Goal: Task Accomplishment & Management: Manage account settings

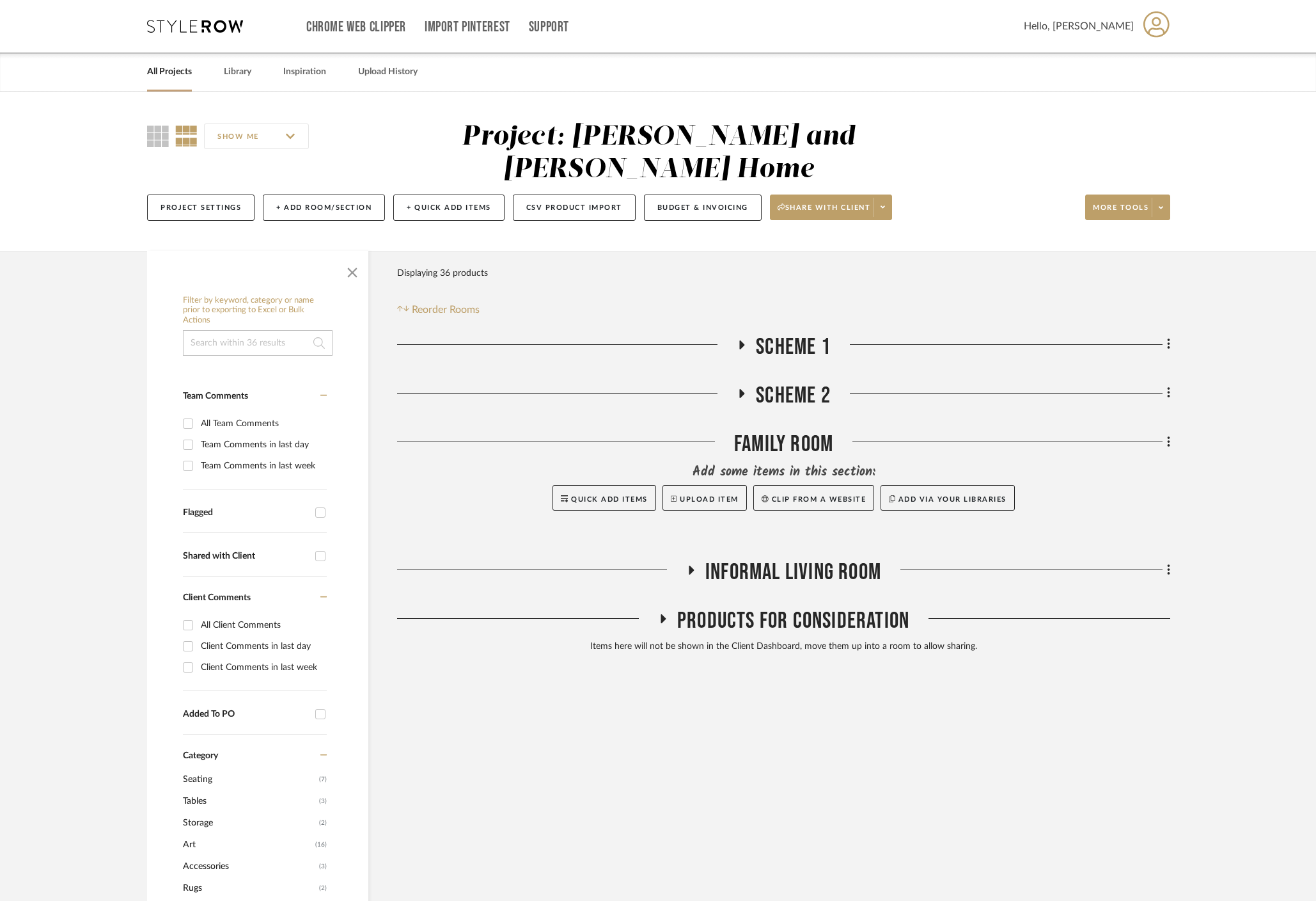
click at [738, 339] on icon at bounding box center [742, 344] width 16 height 9
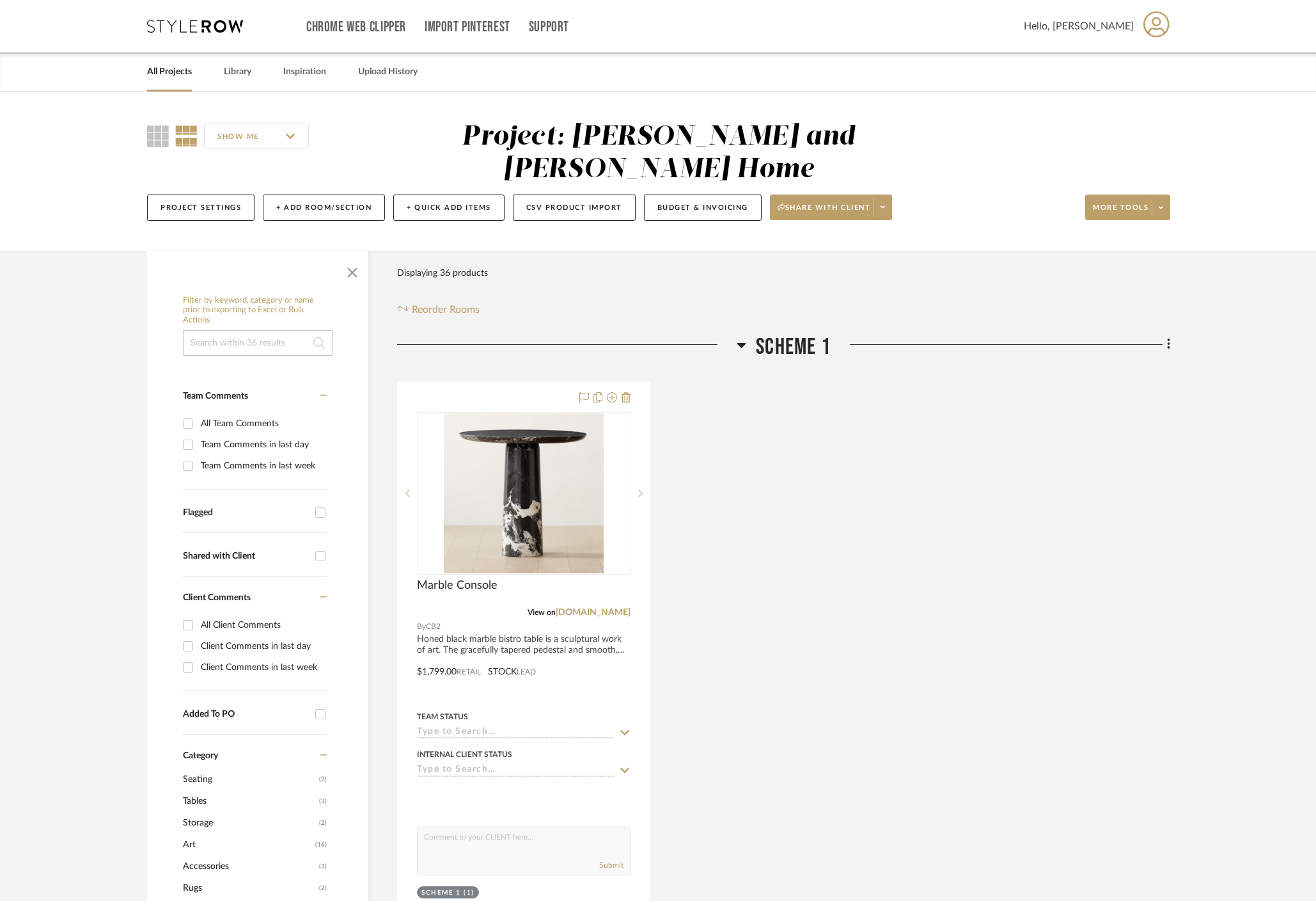
click at [738, 337] on icon at bounding box center [741, 345] width 9 height 16
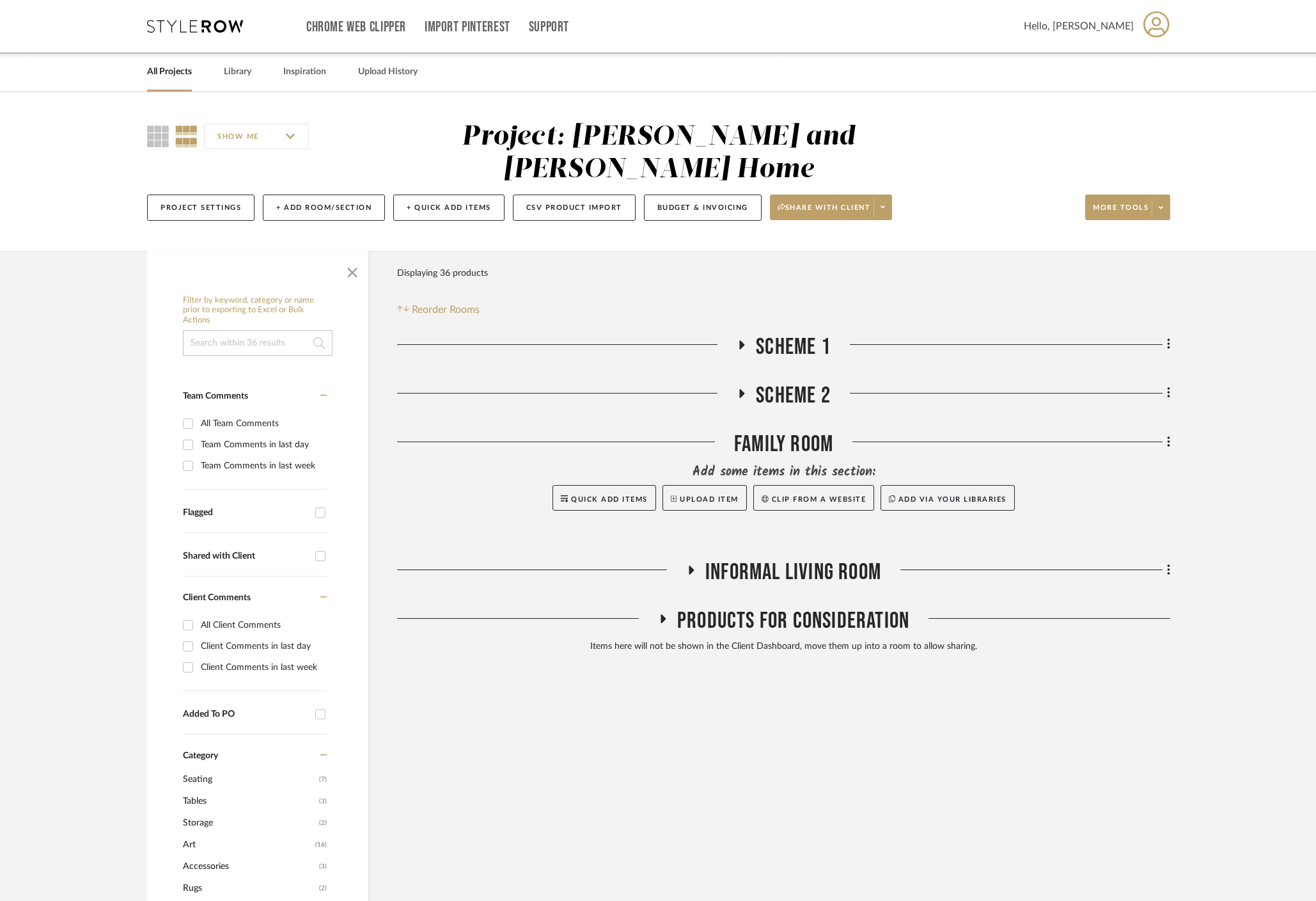
click at [744, 389] on fa-icon at bounding box center [741, 398] width 9 height 19
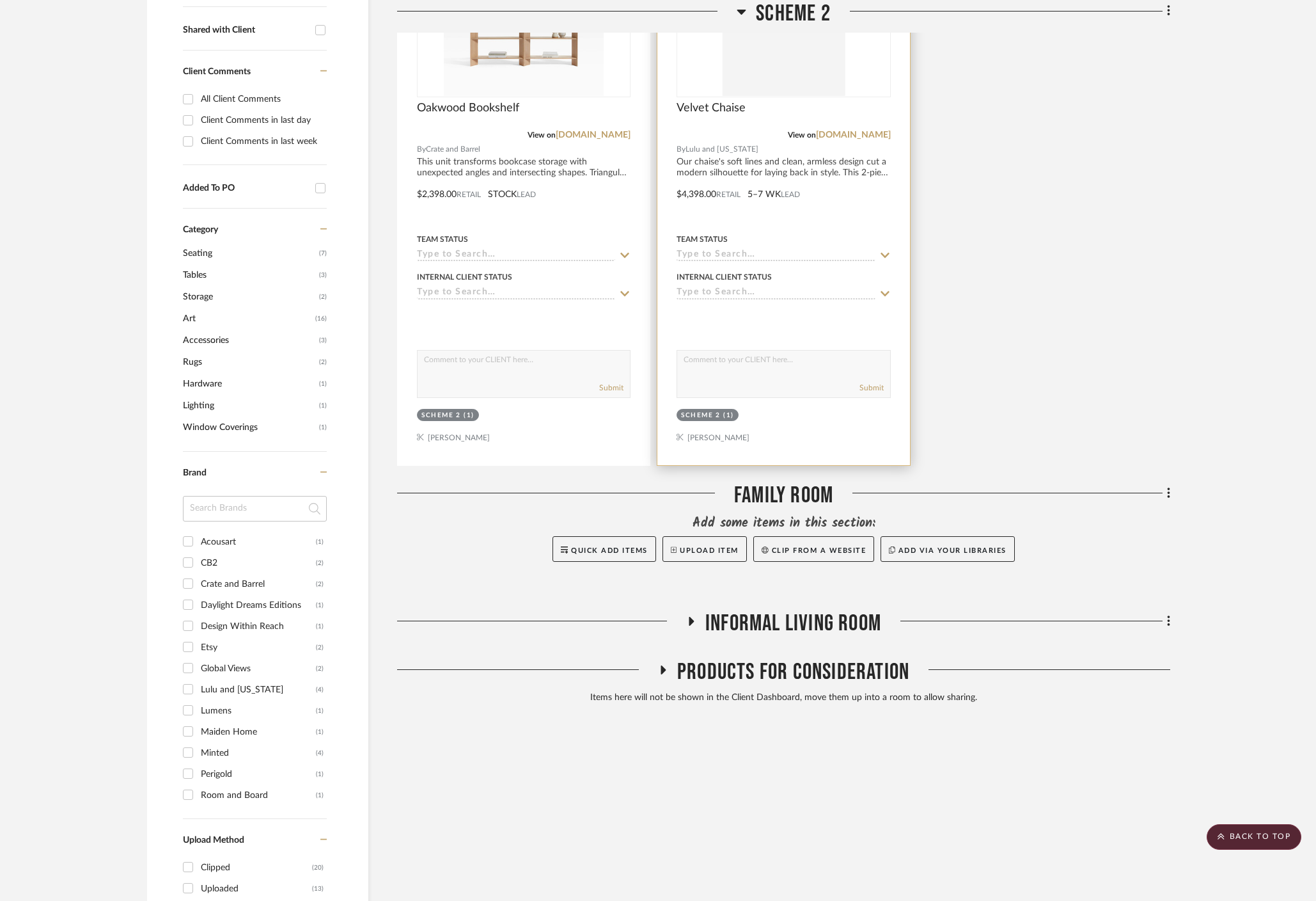
scroll to position [527, 0]
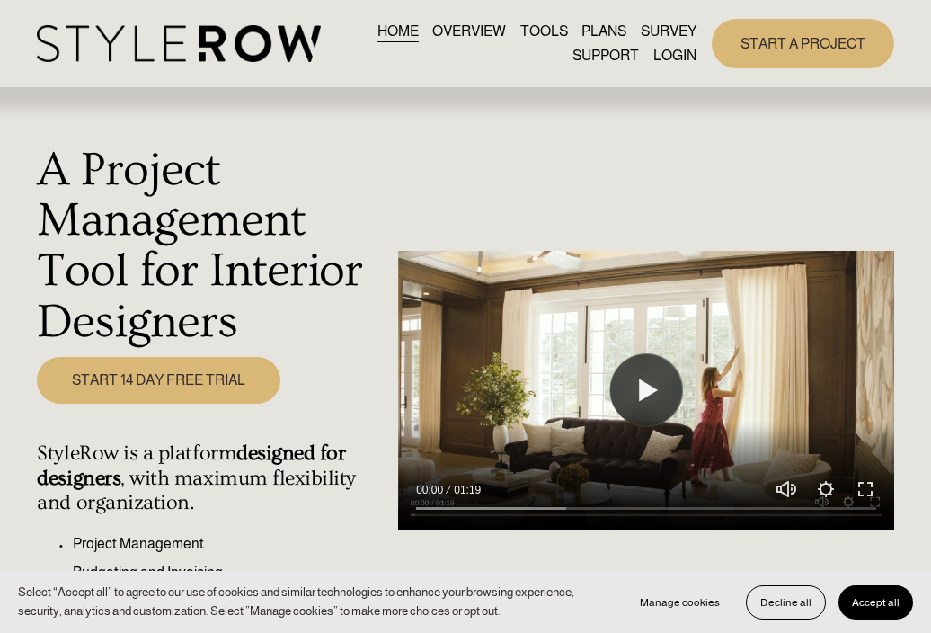
click at [680, 60] on link "LOGIN" at bounding box center [674, 55] width 43 height 24
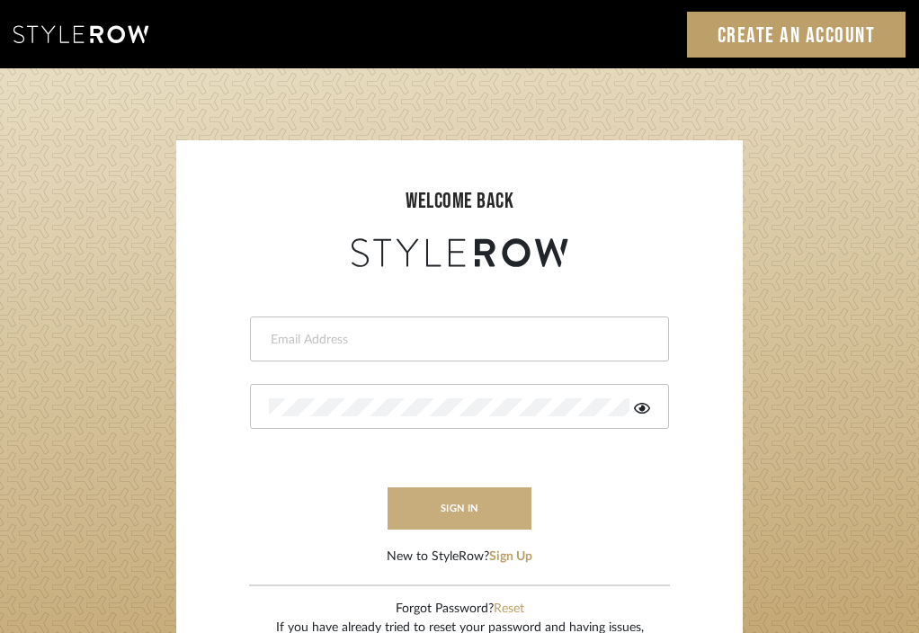
type input "[EMAIL_ADDRESS][DOMAIN_NAME]"
click at [445, 501] on button "sign in" at bounding box center [459, 508] width 144 height 42
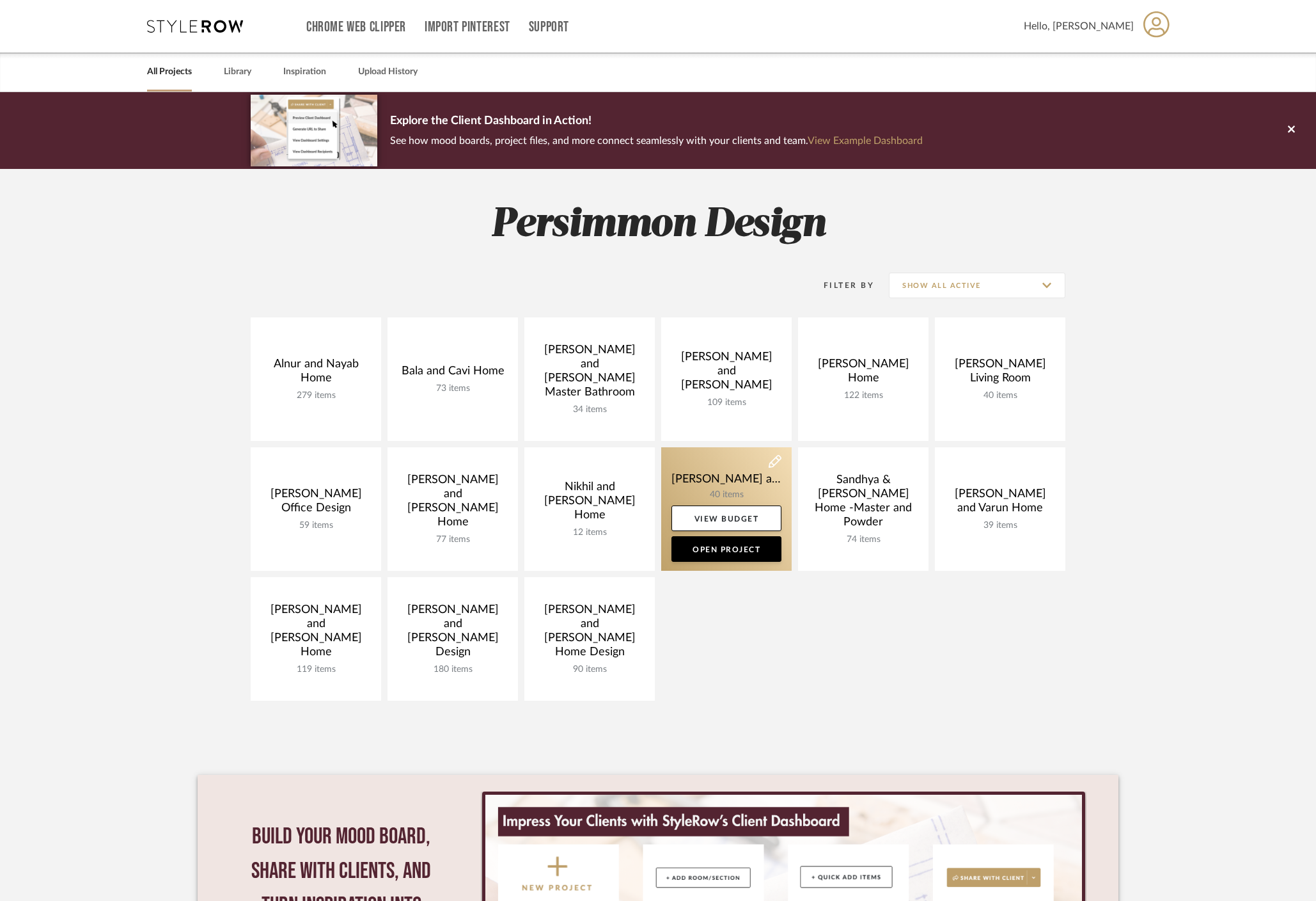
click at [723, 475] on link at bounding box center [726, 508] width 130 height 123
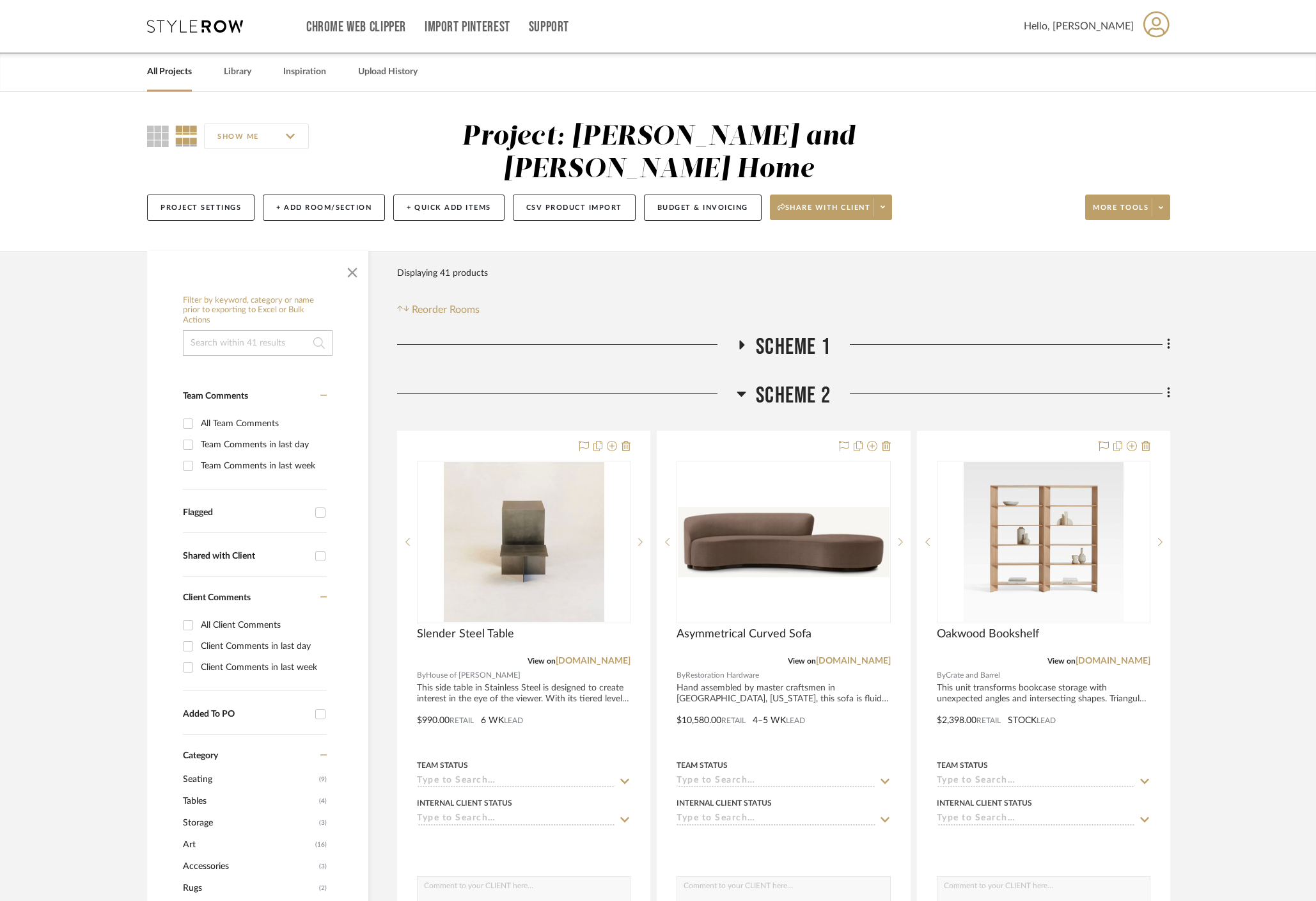
click at [743, 386] on icon at bounding box center [741, 394] width 9 height 16
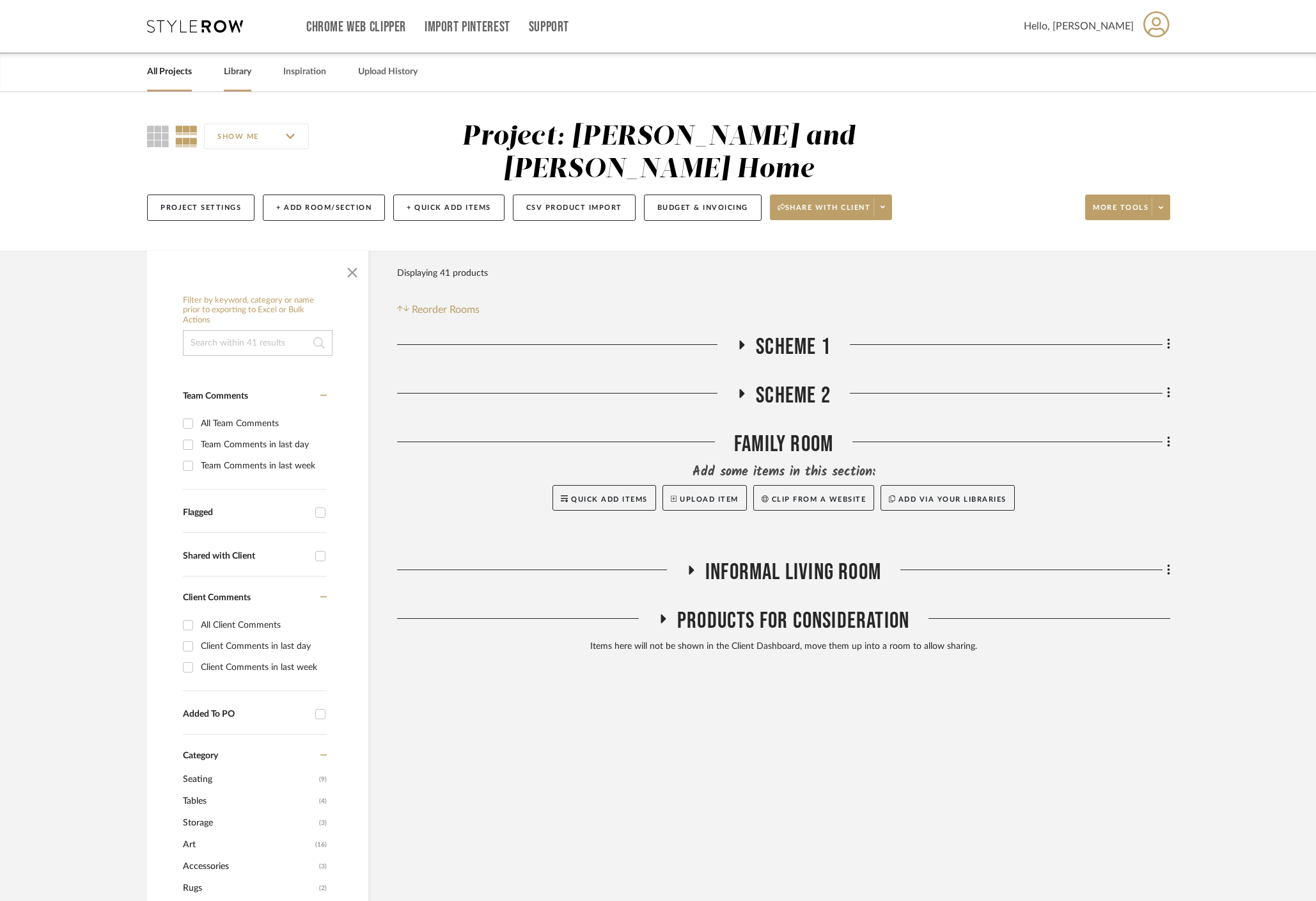
click at [243, 70] on link "Library" at bounding box center [238, 72] width 28 height 17
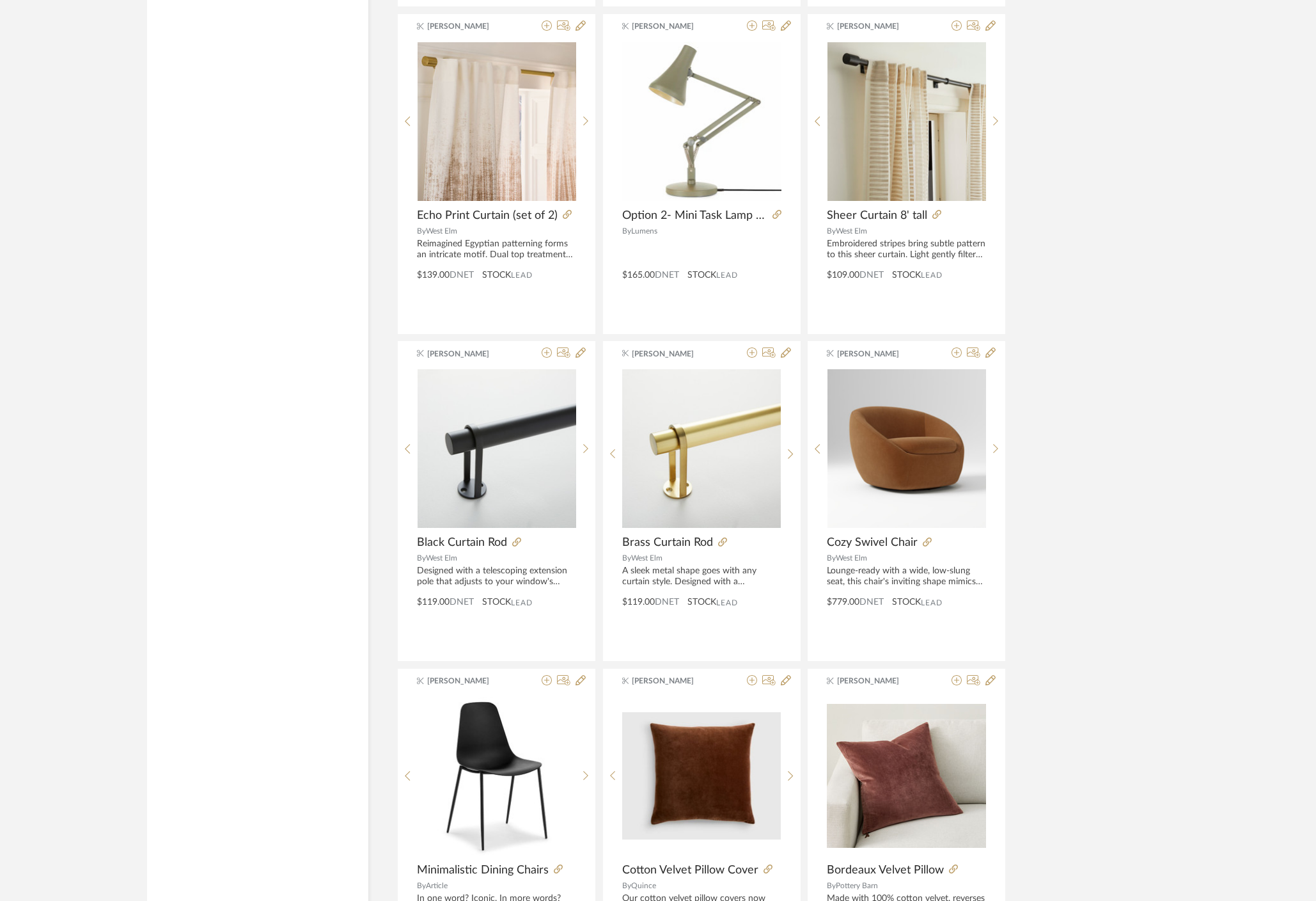
scroll to position [2744, 0]
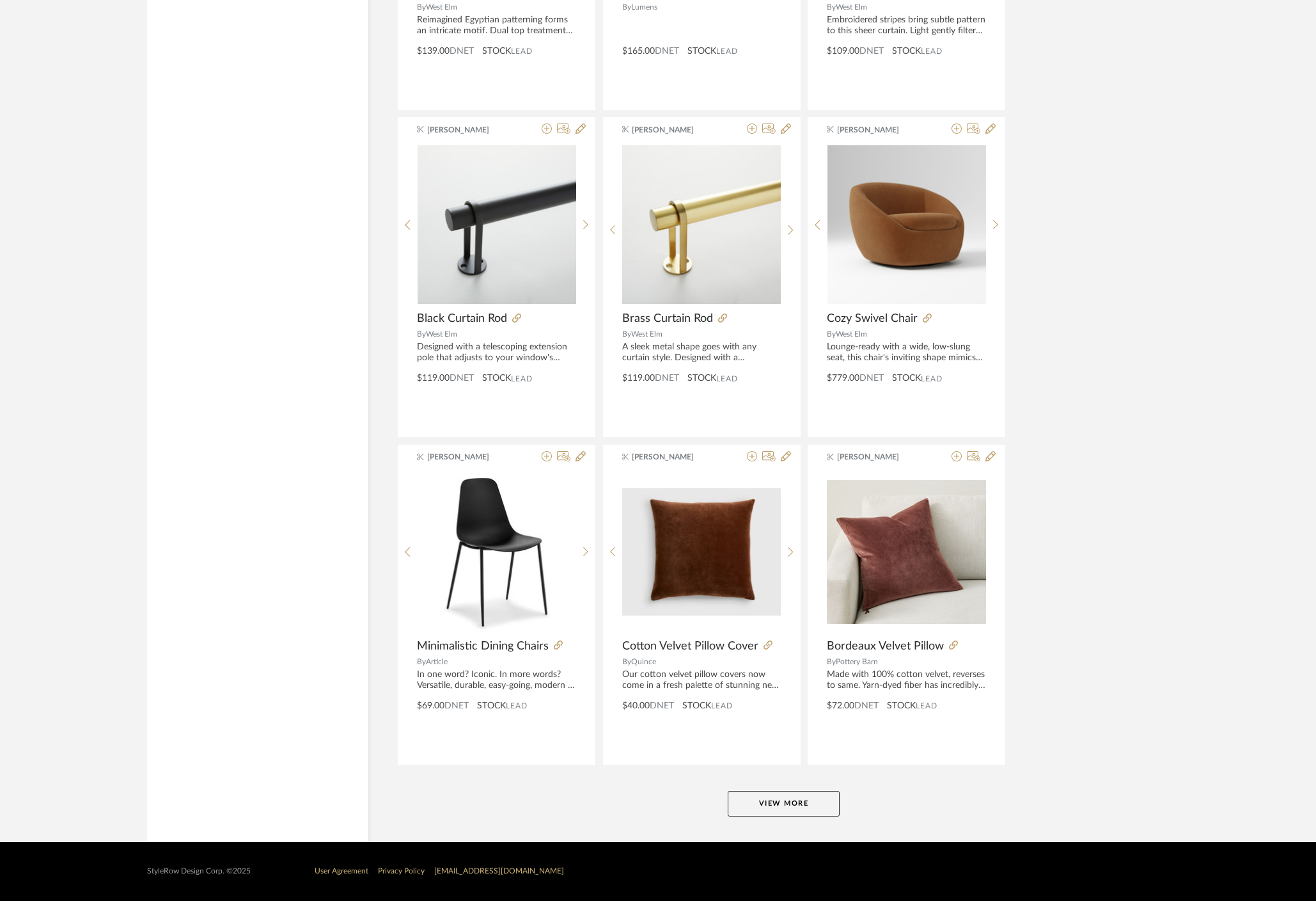
click at [771, 792] on button "View More" at bounding box center [783, 803] width 112 height 26
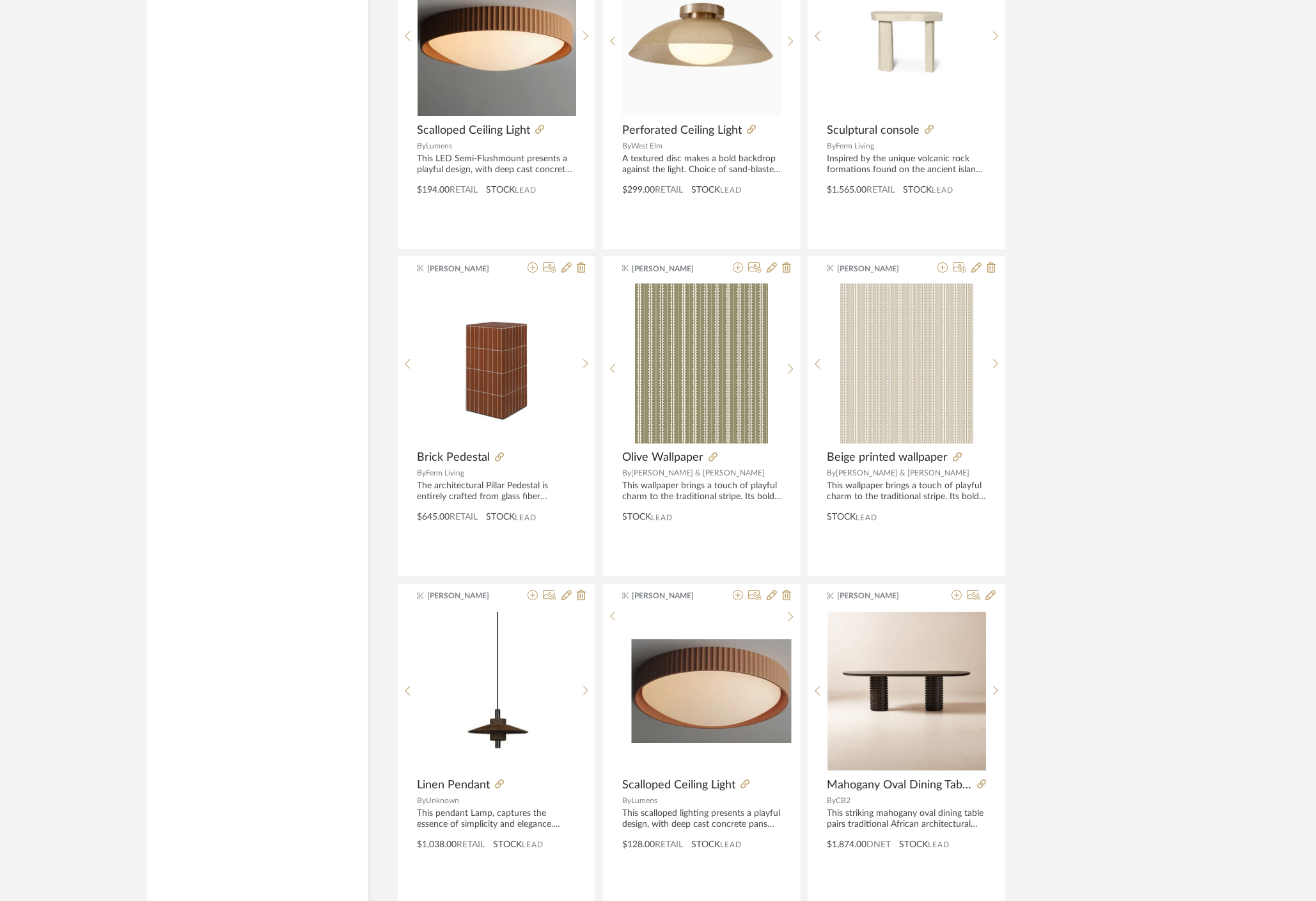
scroll to position [6016, 0]
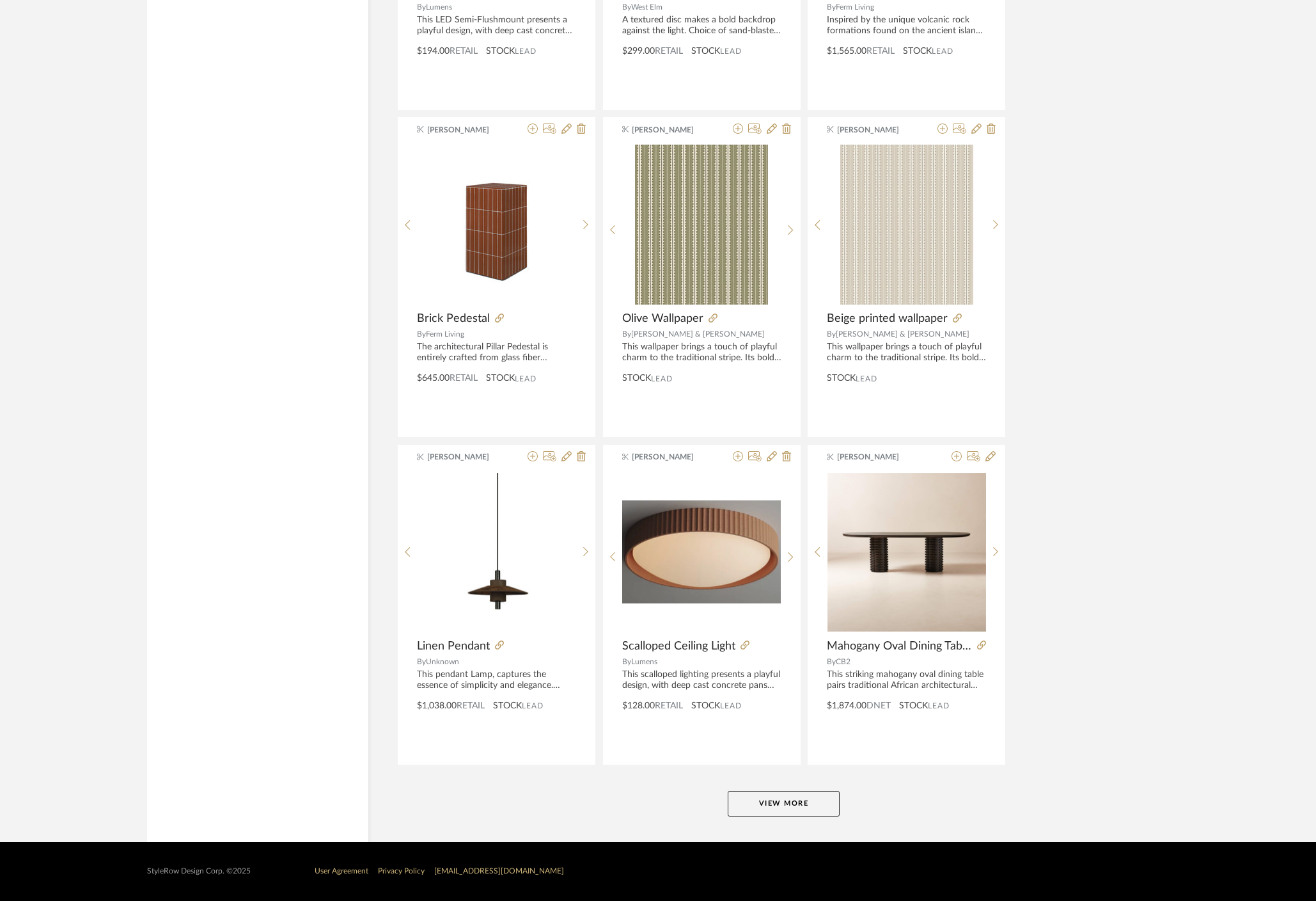
click at [805, 801] on button "View More" at bounding box center [783, 803] width 112 height 26
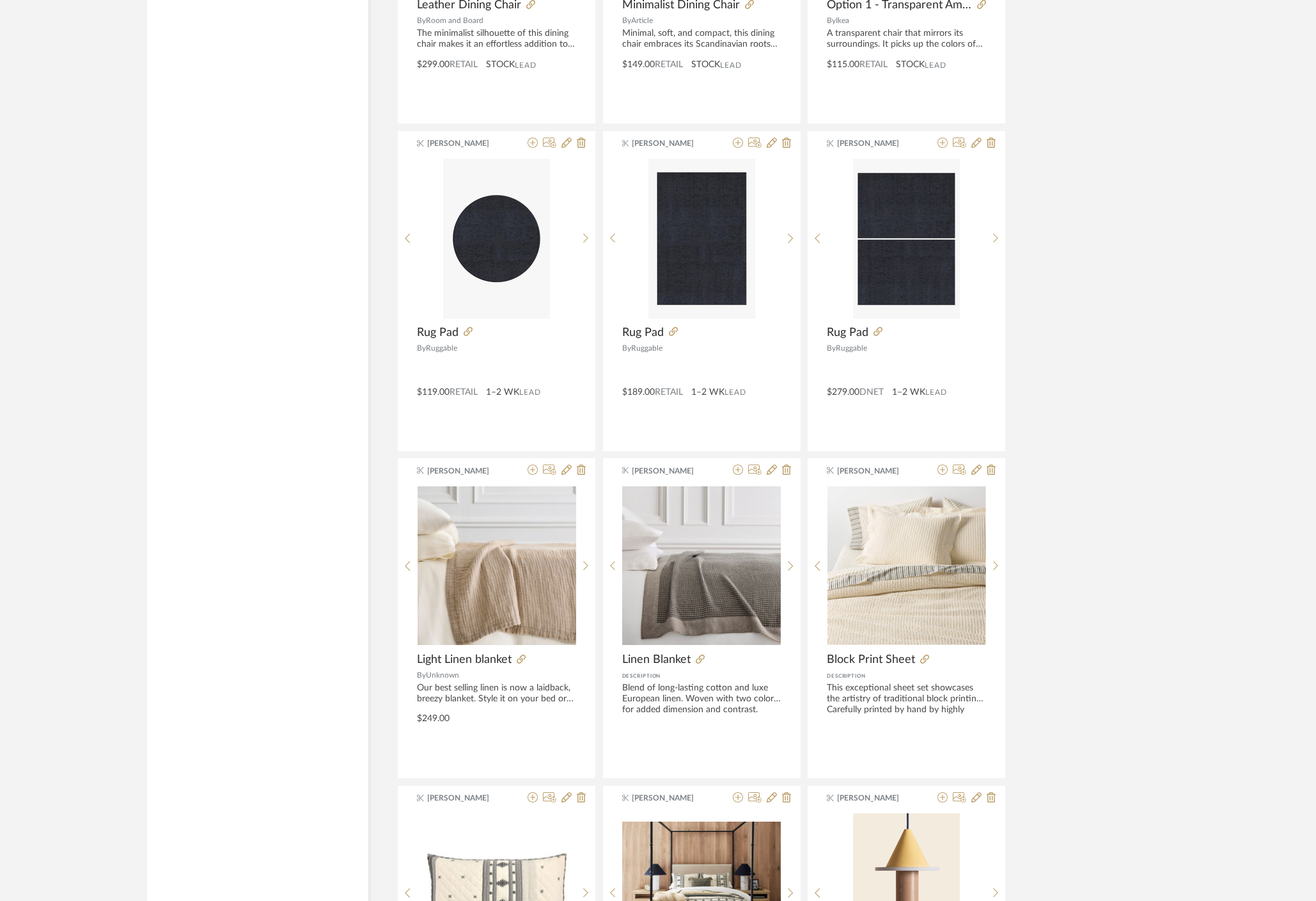
scroll to position [8950, 0]
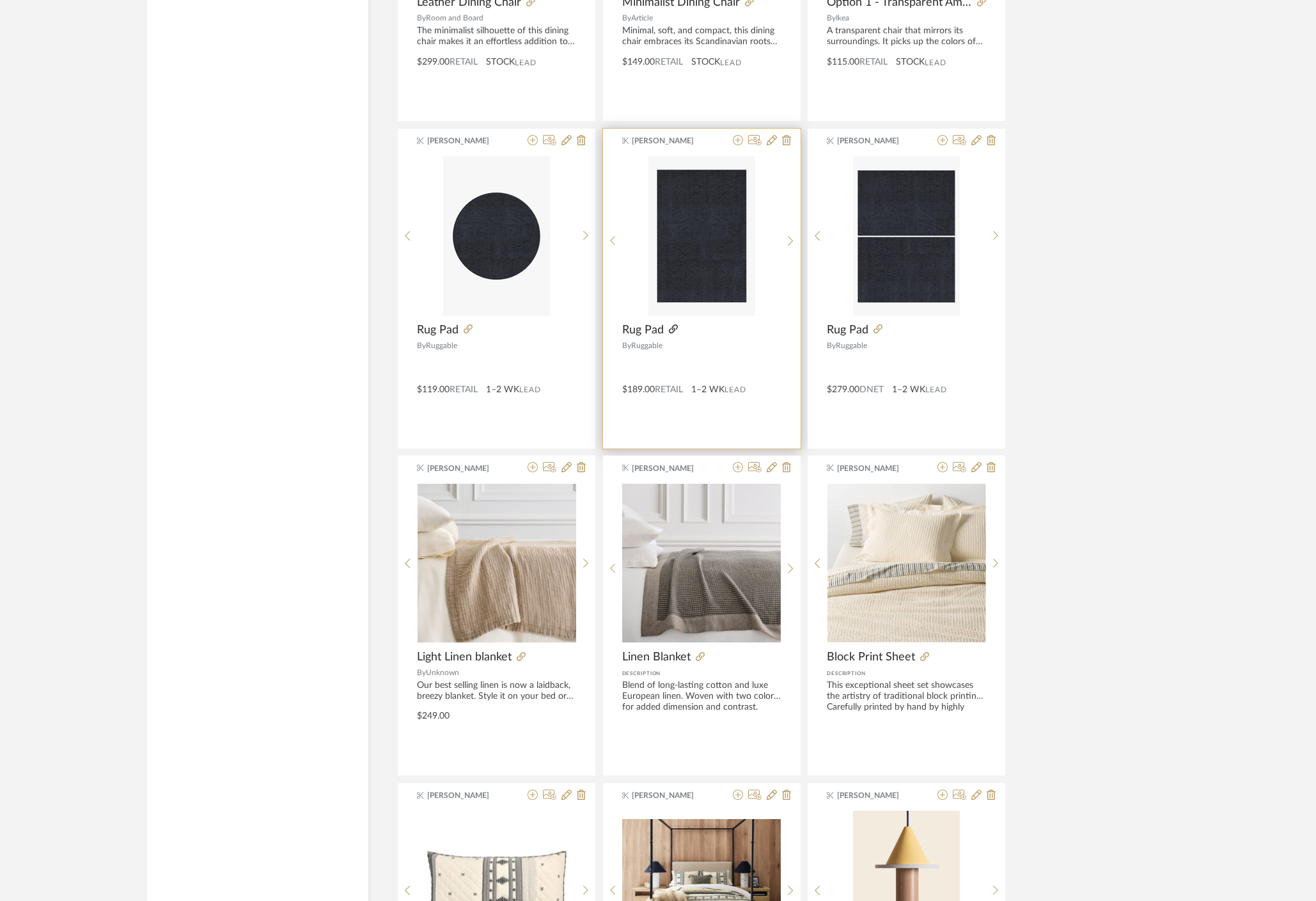
click at [674, 330] on icon at bounding box center [673, 329] width 9 height 9
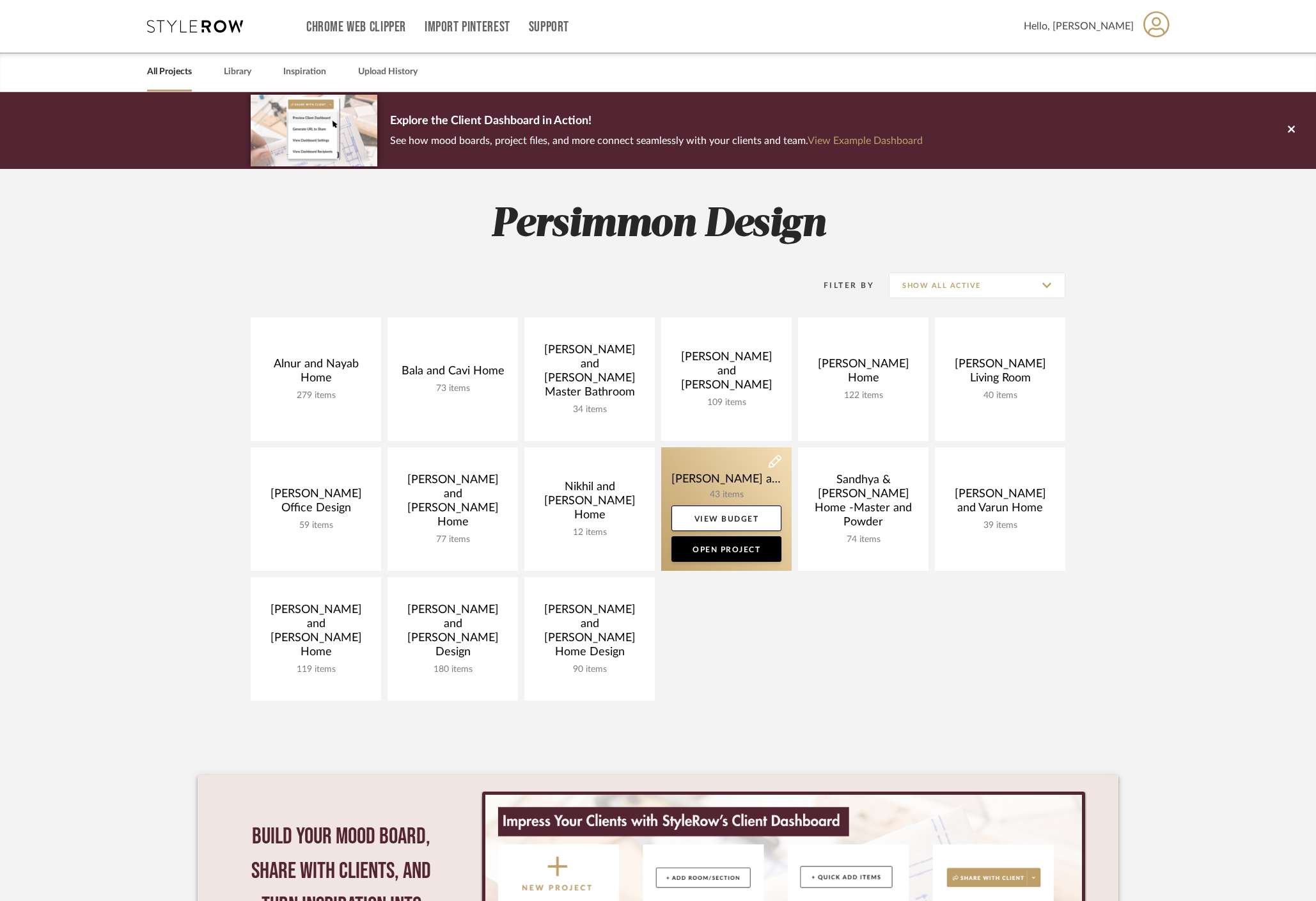
click at [727, 477] on link at bounding box center [726, 508] width 130 height 123
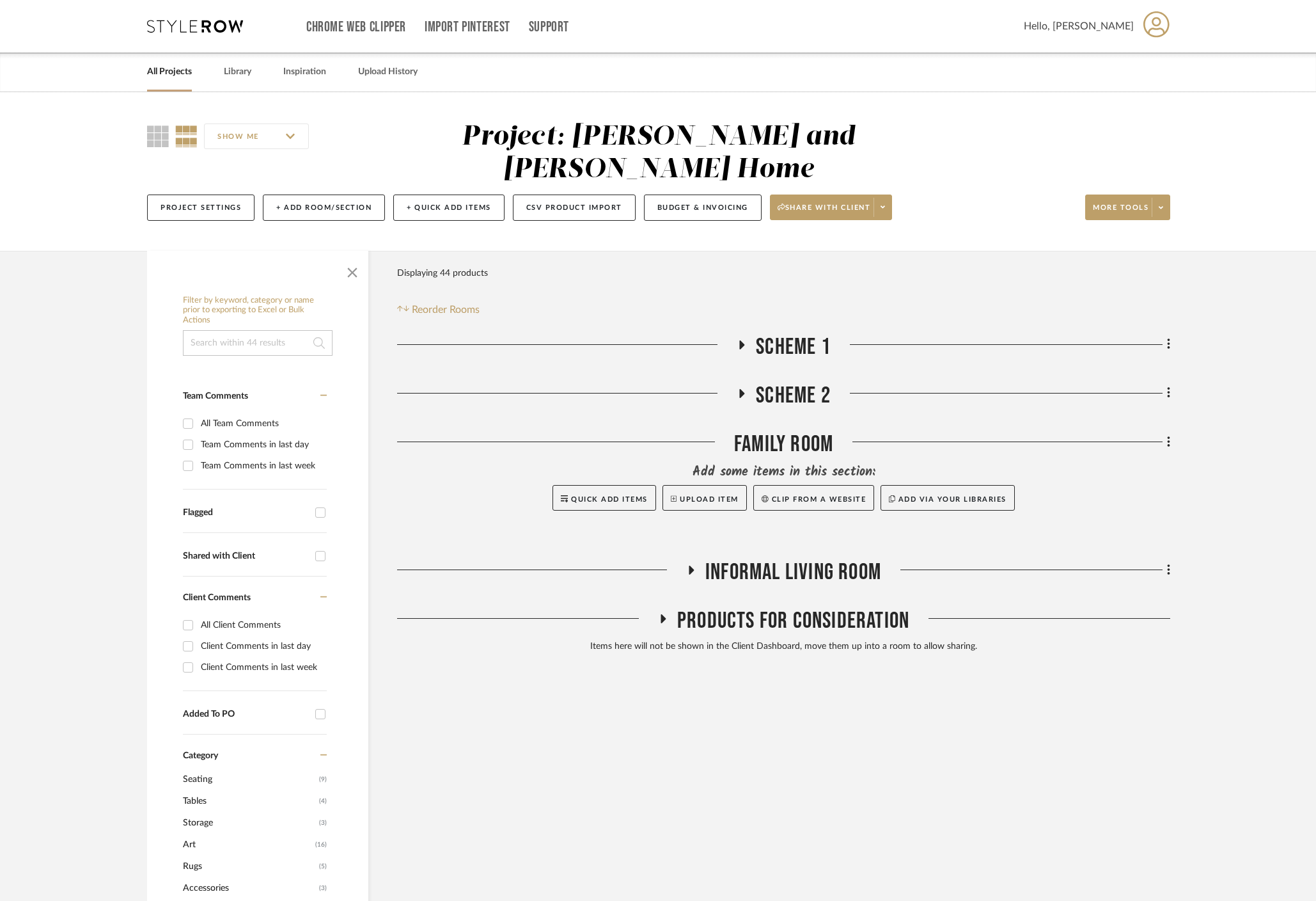
click at [743, 389] on icon at bounding box center [742, 393] width 16 height 9
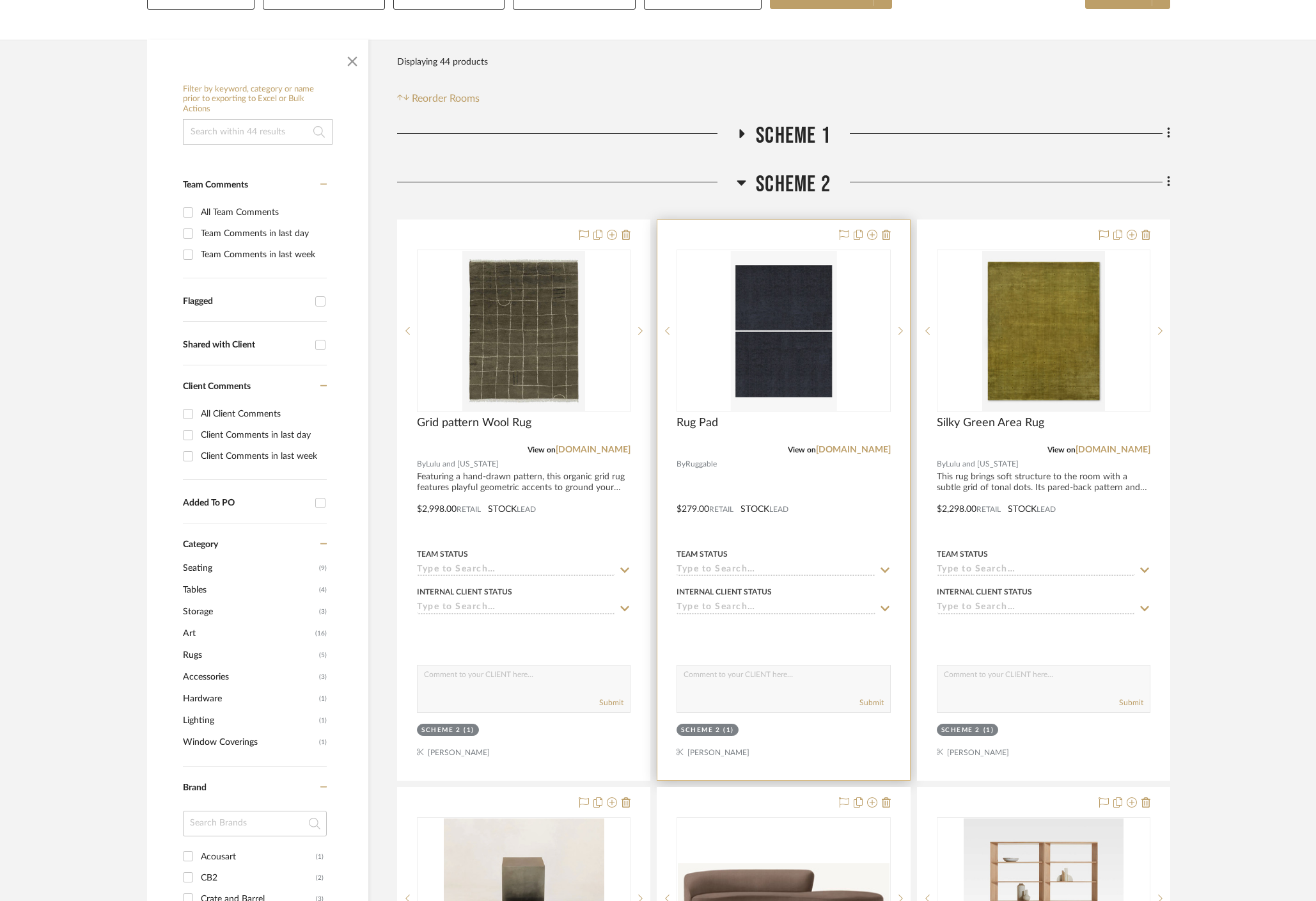
scroll to position [214, 0]
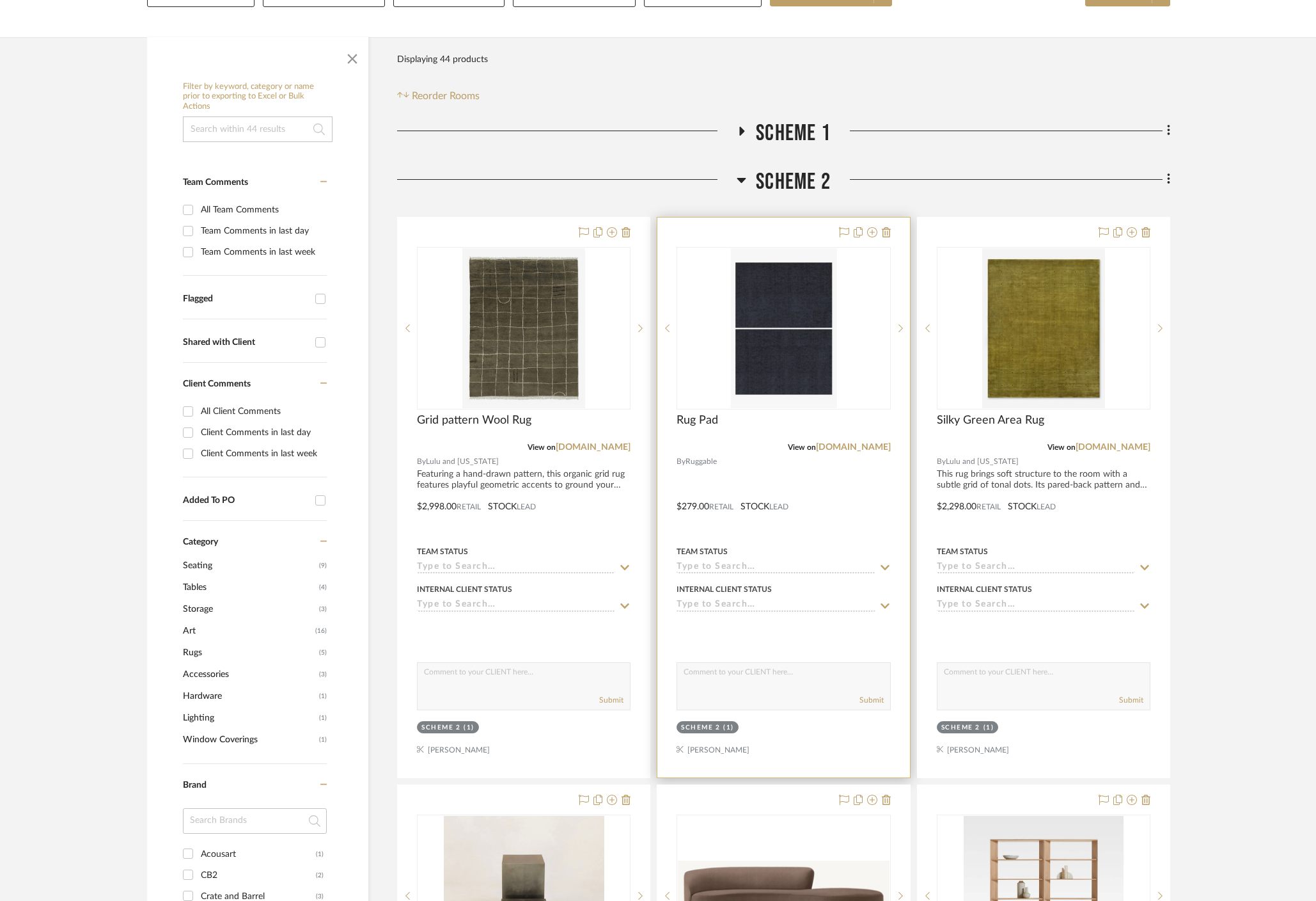
click at [720, 723] on div "Scheme 2" at bounding box center [700, 727] width 39 height 9
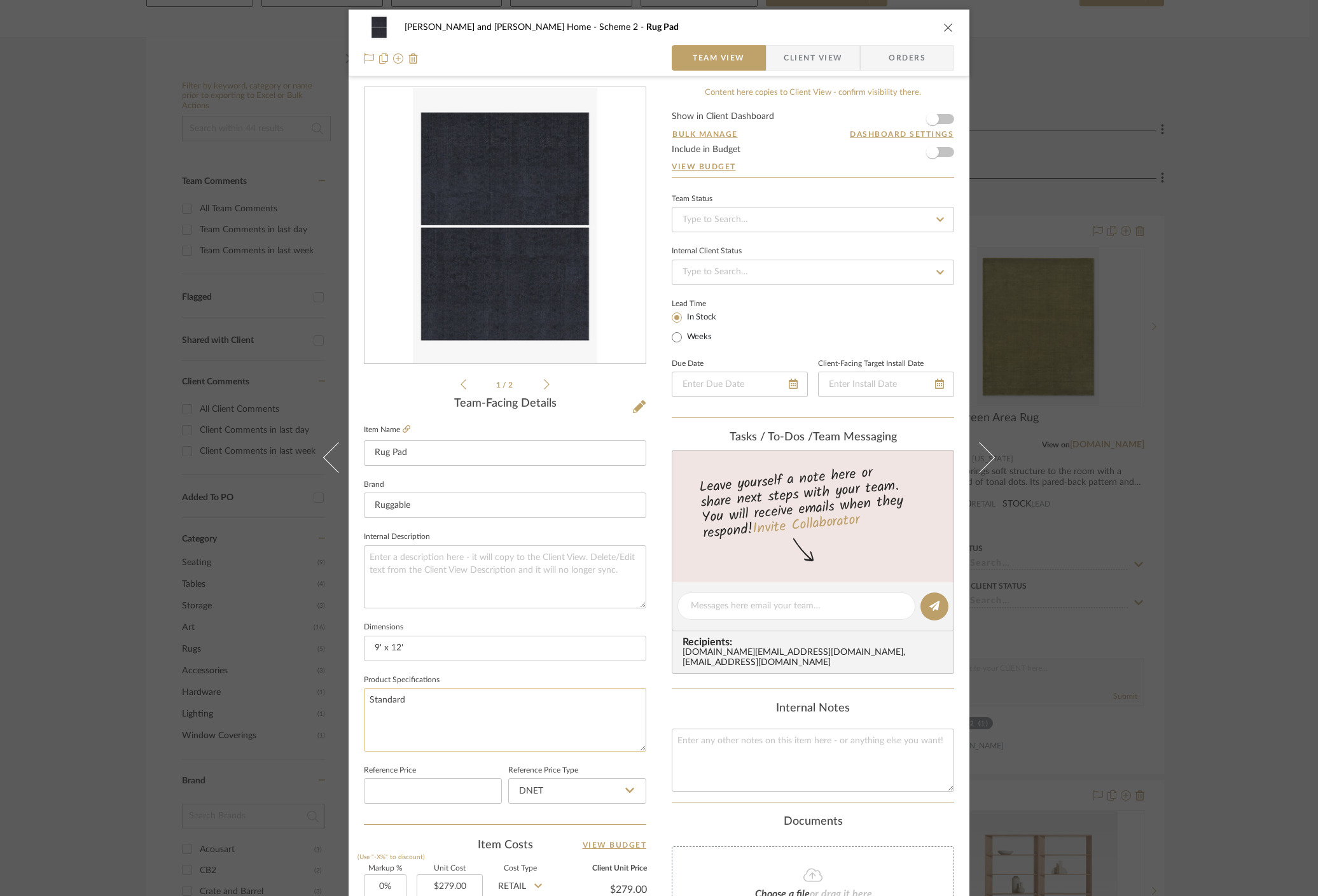
scroll to position [176, 0]
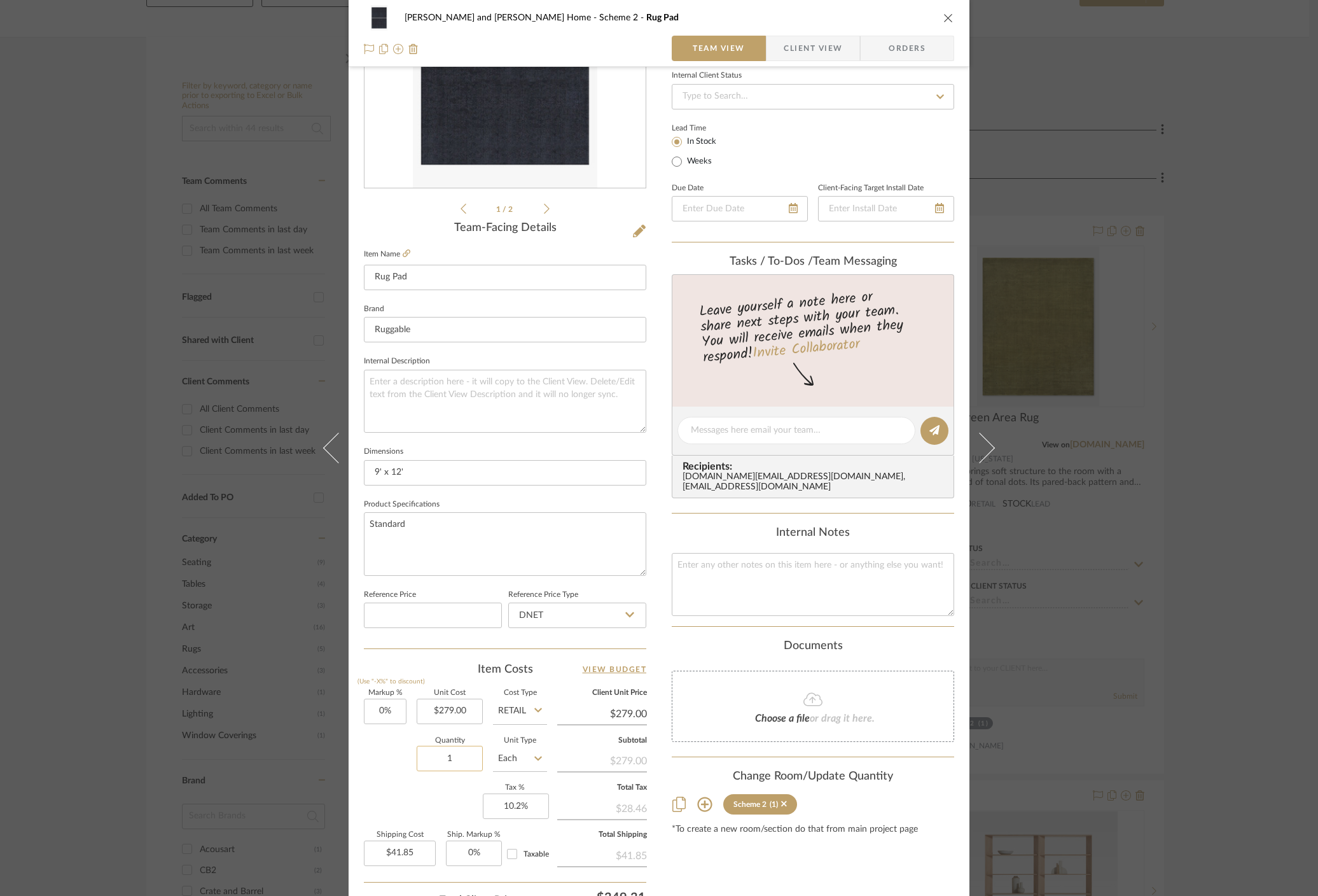
click at [462, 754] on input "1" at bounding box center [449, 758] width 66 height 25
type input "2"
click at [813, 853] on div "Content here copies to Client View - confirm visibility there. Show in Client D…" at bounding box center [813, 434] width 282 height 1047
type input "$83.70"
click at [1111, 551] on div "Ramneek and Ginny Home Scheme 2 Rug Pad Team View Client View Orders 1 / 2 Team…" at bounding box center [659, 448] width 1318 height 896
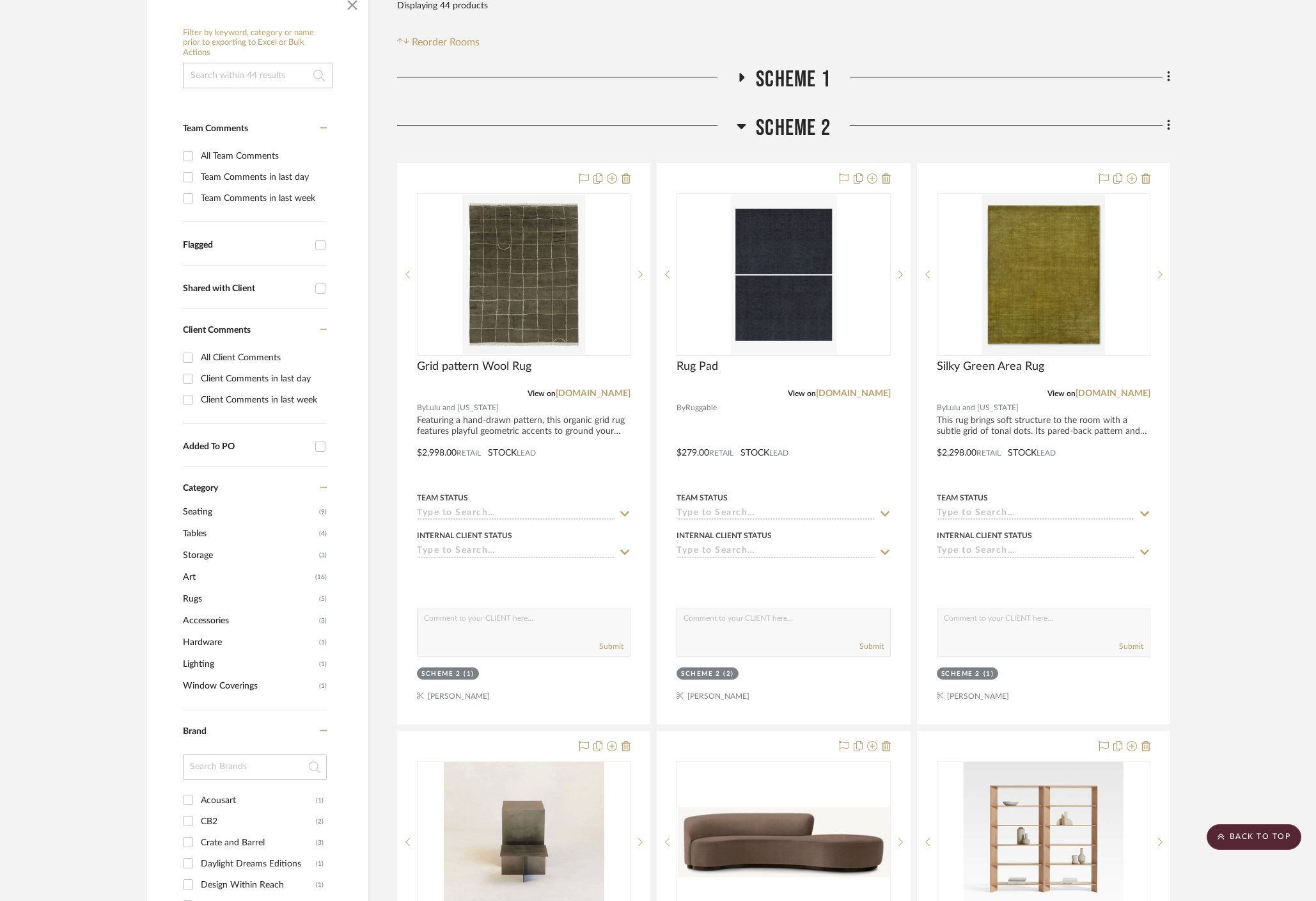
scroll to position [0, 0]
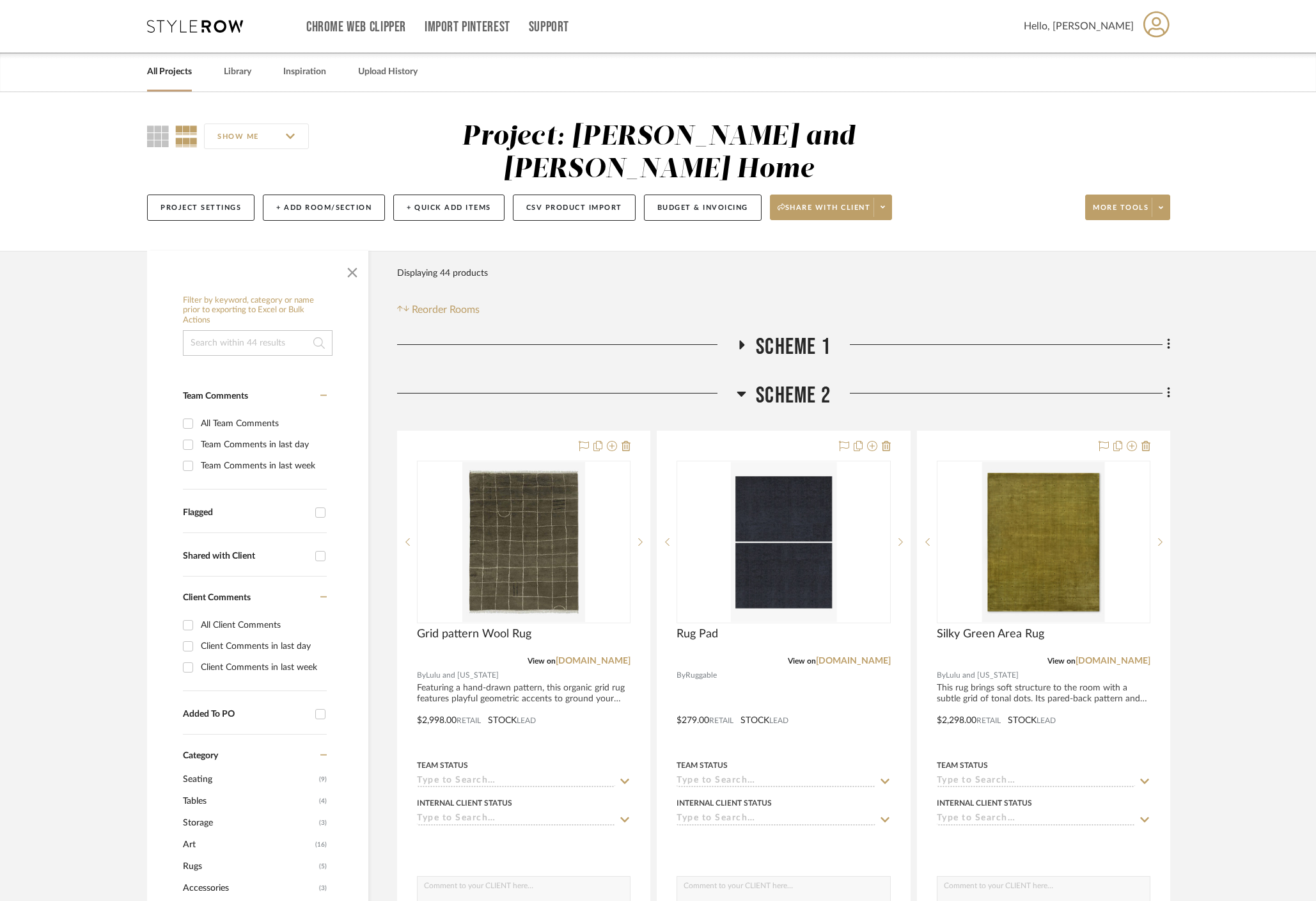
click at [872, 441] on icon at bounding box center [872, 446] width 10 height 10
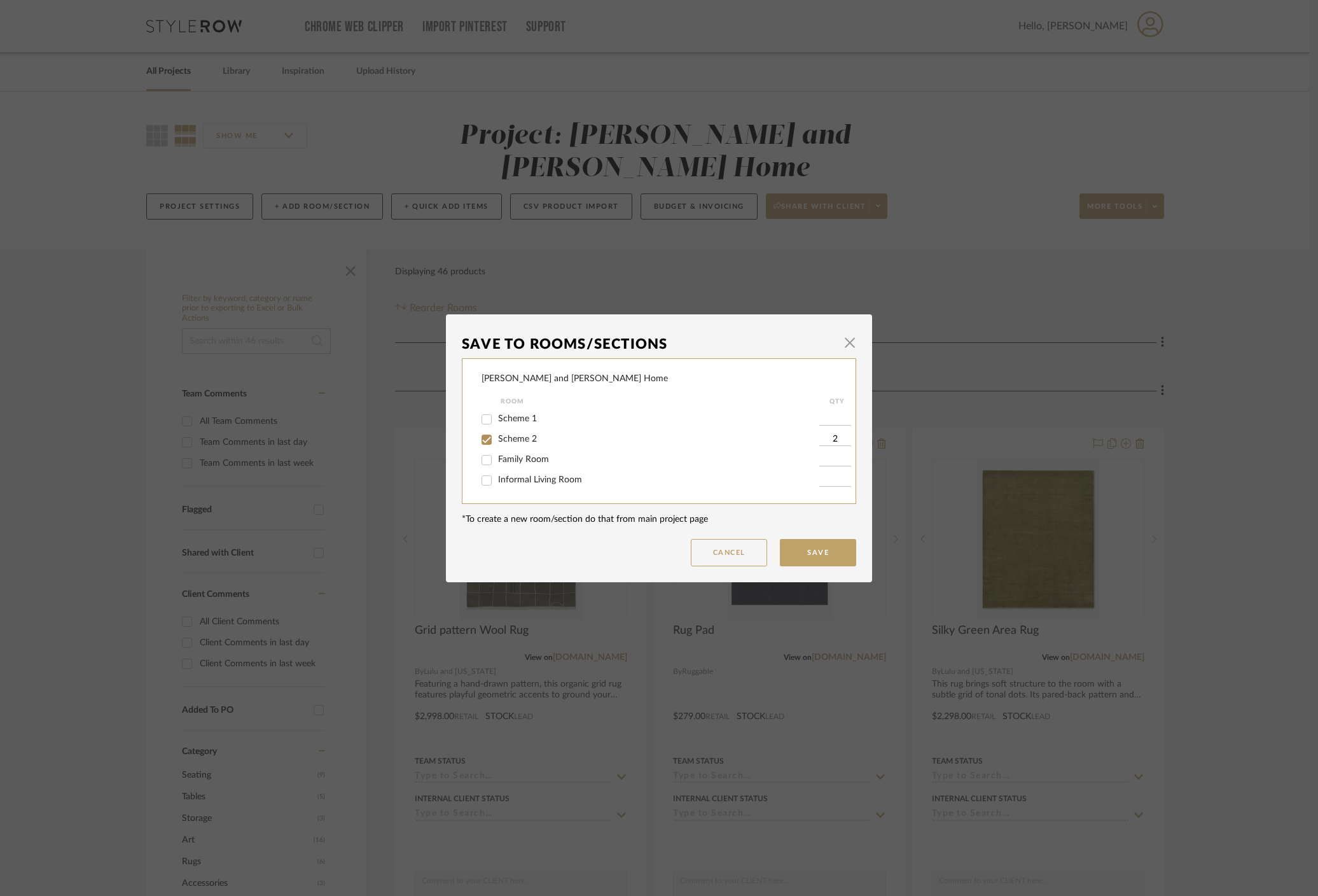
click at [510, 416] on span "Scheme 1" at bounding box center [517, 418] width 39 height 9
click at [497, 416] on input "Scheme 1" at bounding box center [486, 419] width 21 height 21
checkbox input "true"
type input "2"
click at [818, 543] on button "Save" at bounding box center [818, 552] width 76 height 28
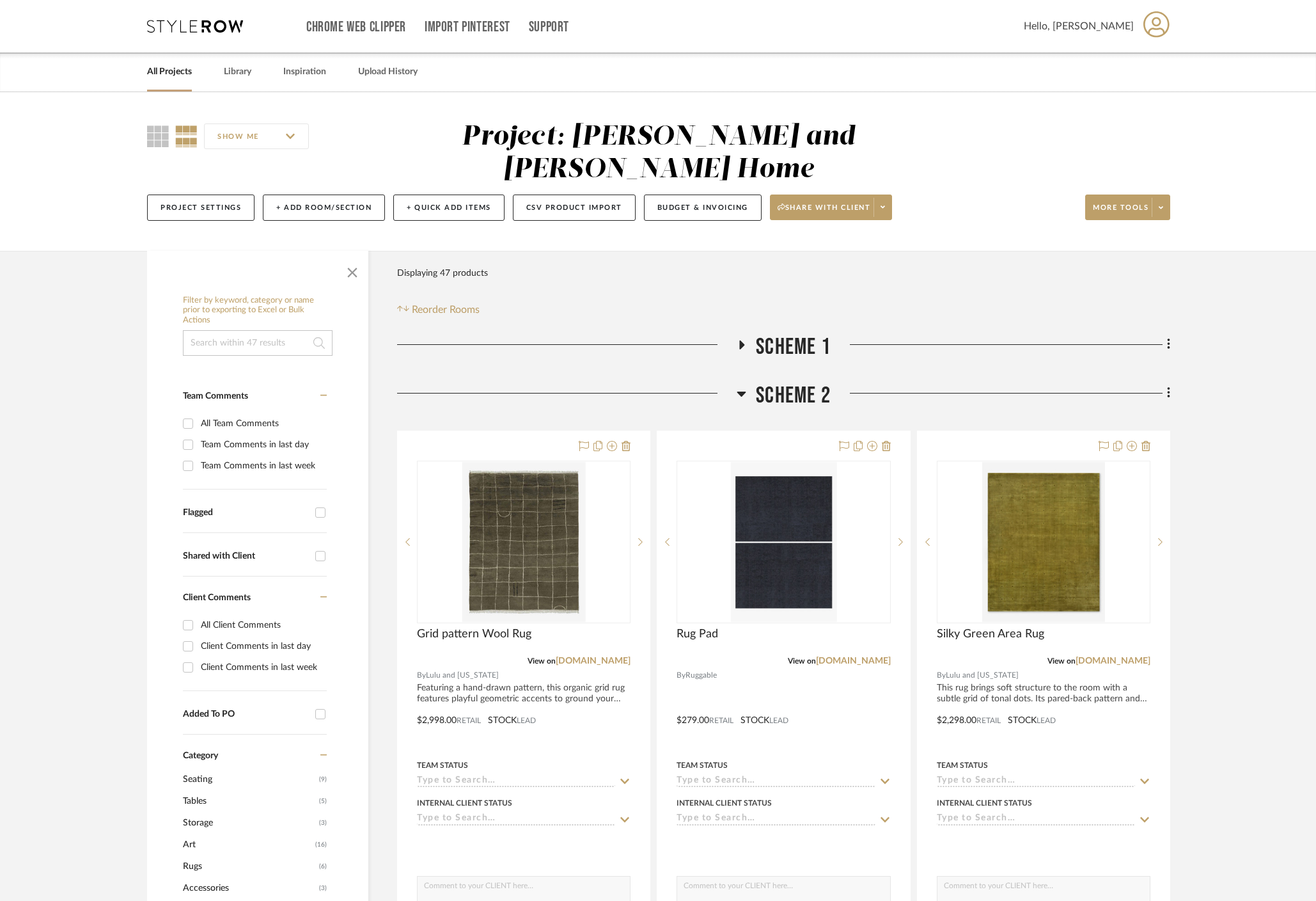
click at [744, 339] on icon at bounding box center [742, 344] width 16 height 9
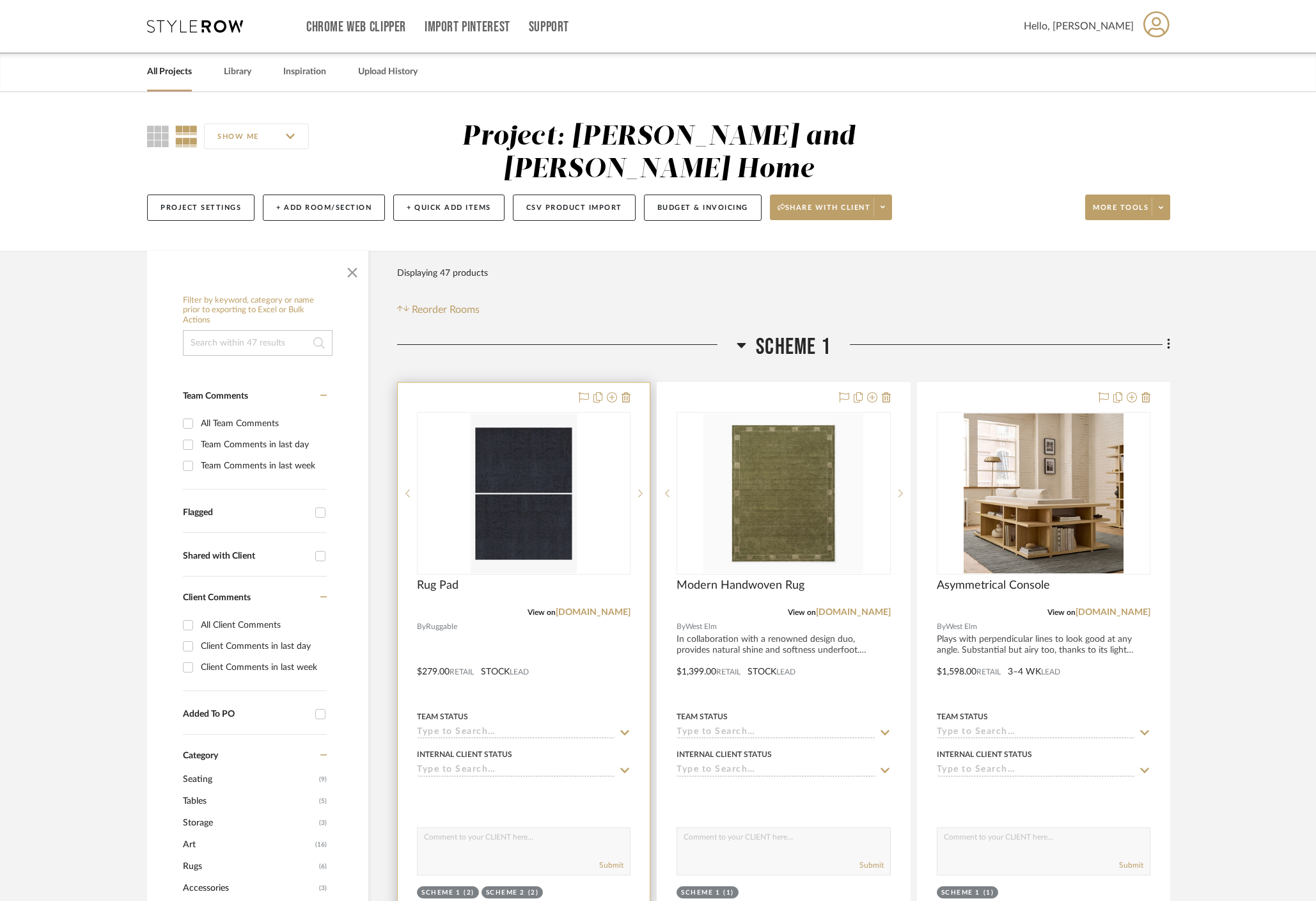
click at [509, 606] on div "View on ruggable.com" at bounding box center [524, 612] width 213 height 11
click at [465, 579] on div "Rug Pad" at bounding box center [524, 593] width 213 height 28
click at [441, 579] on span "Rug Pad" at bounding box center [437, 586] width 41 height 14
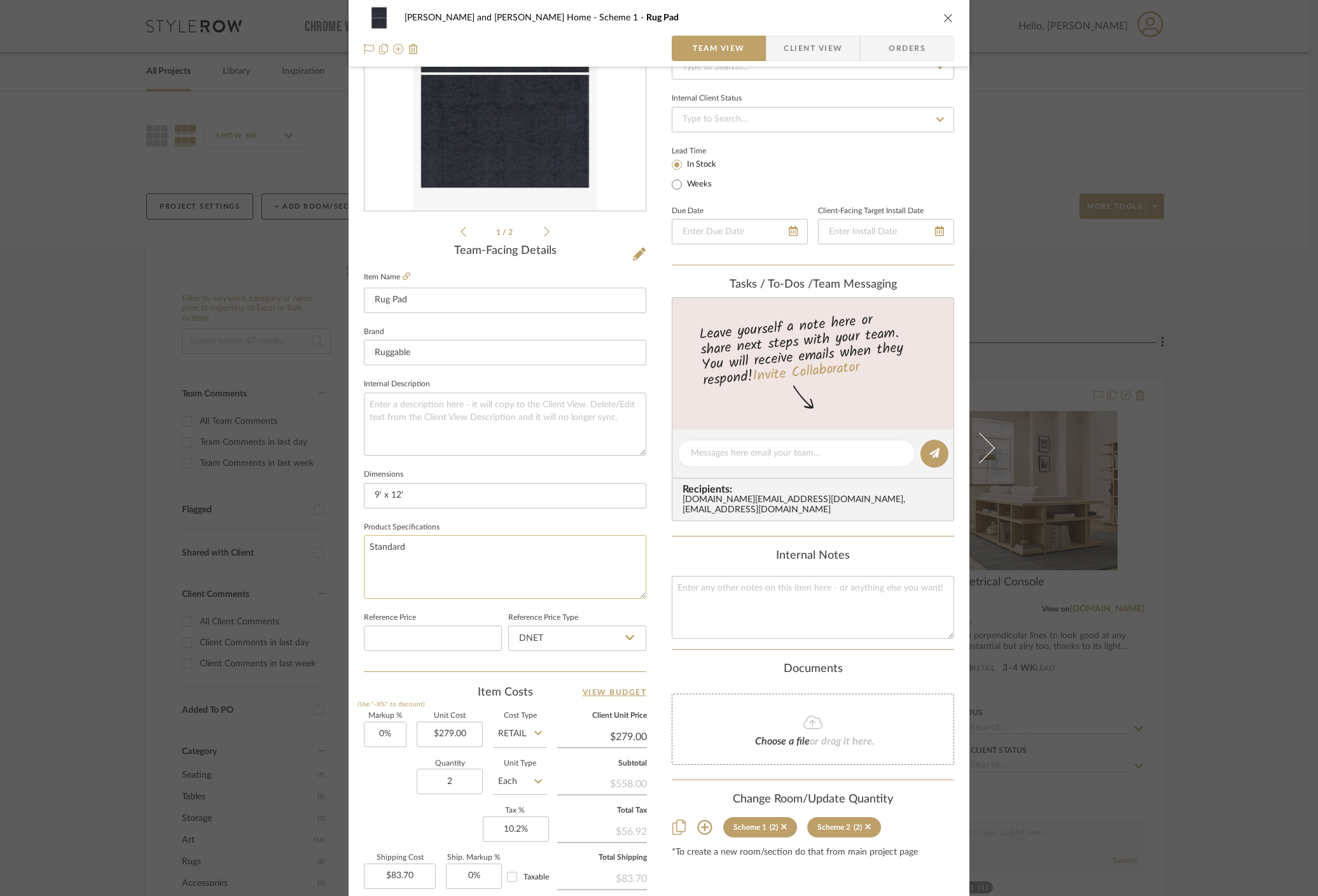
scroll to position [161, 0]
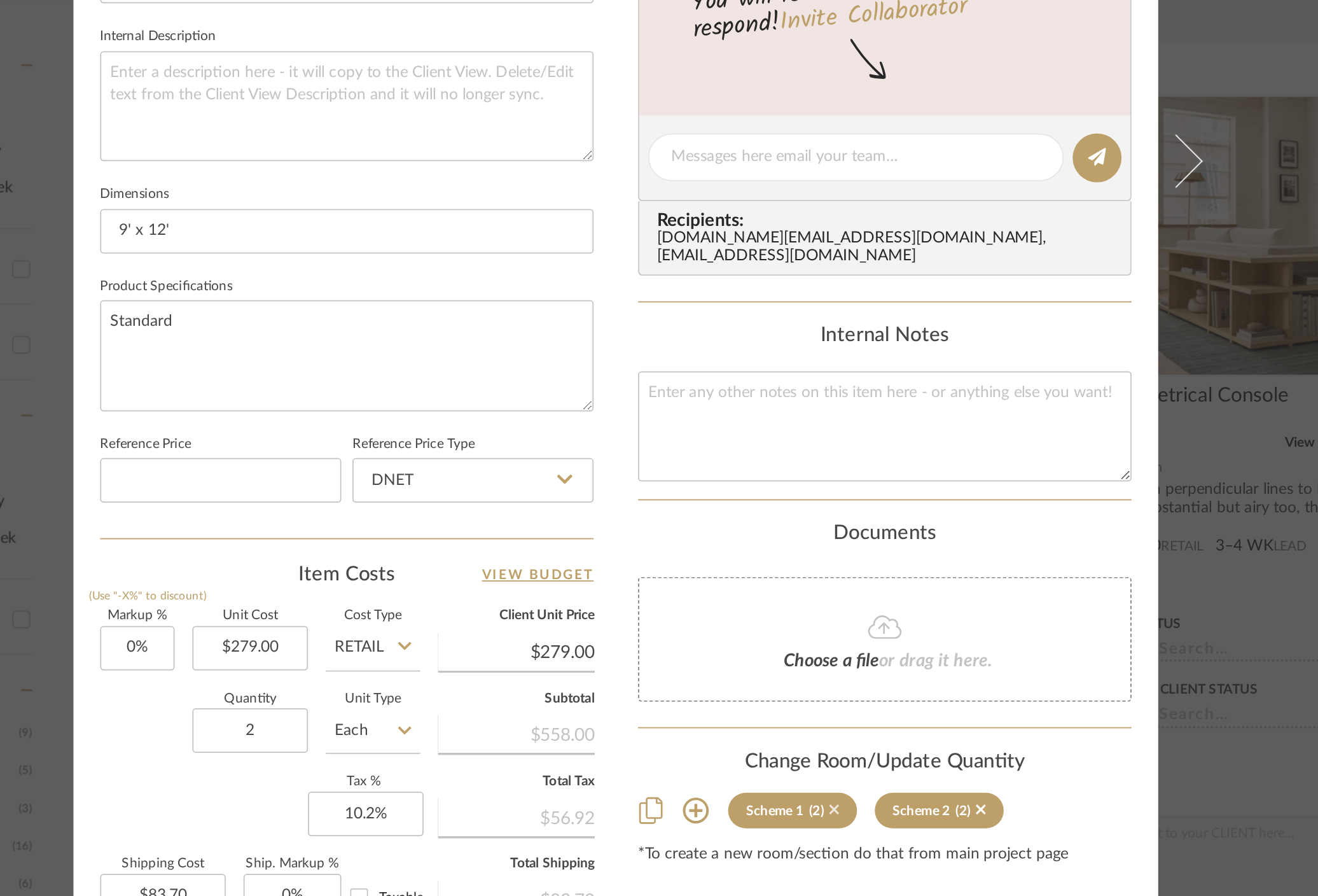
click at [781, 814] on icon at bounding box center [784, 818] width 6 height 9
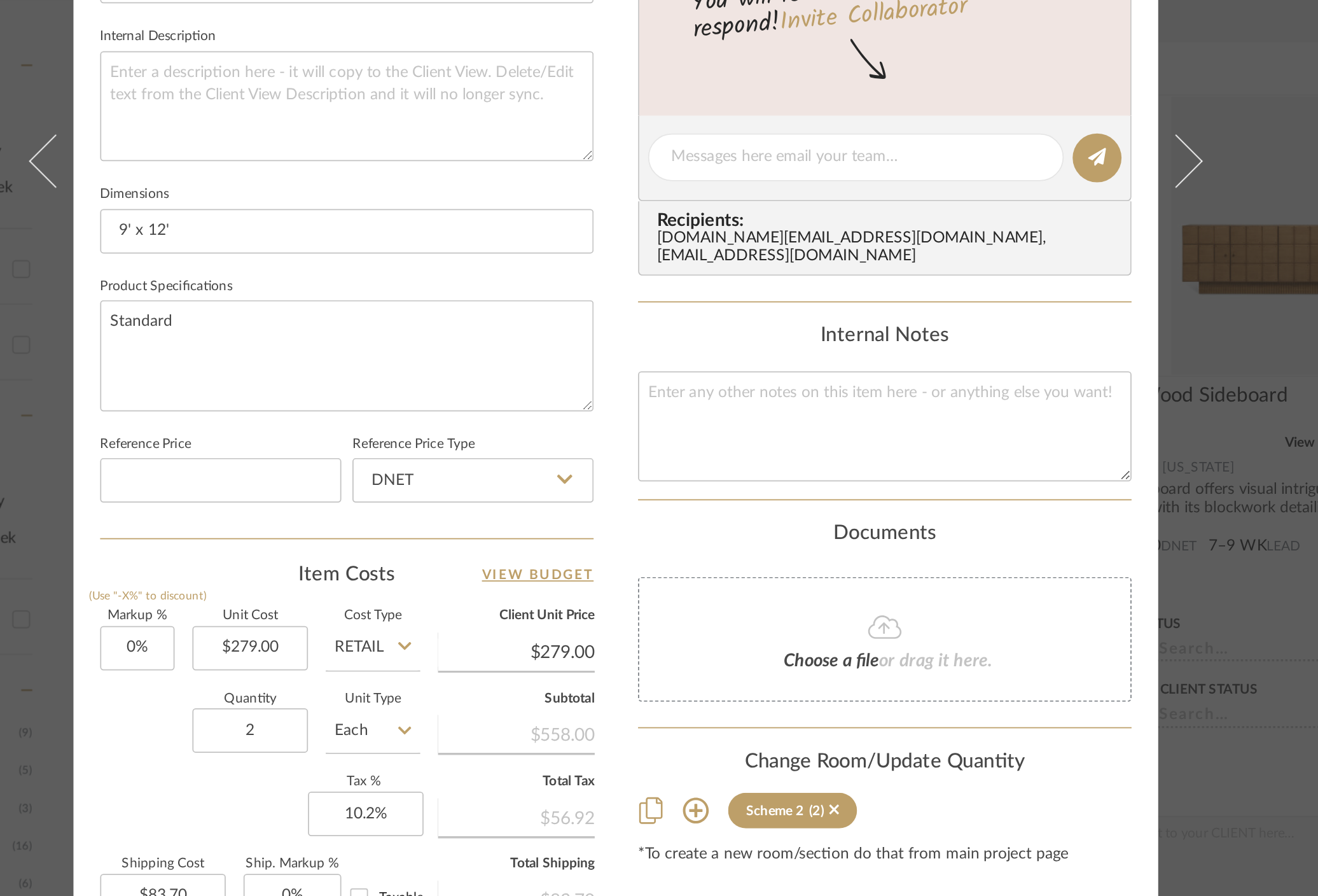
click at [698, 815] on icon at bounding box center [705, 820] width 16 height 16
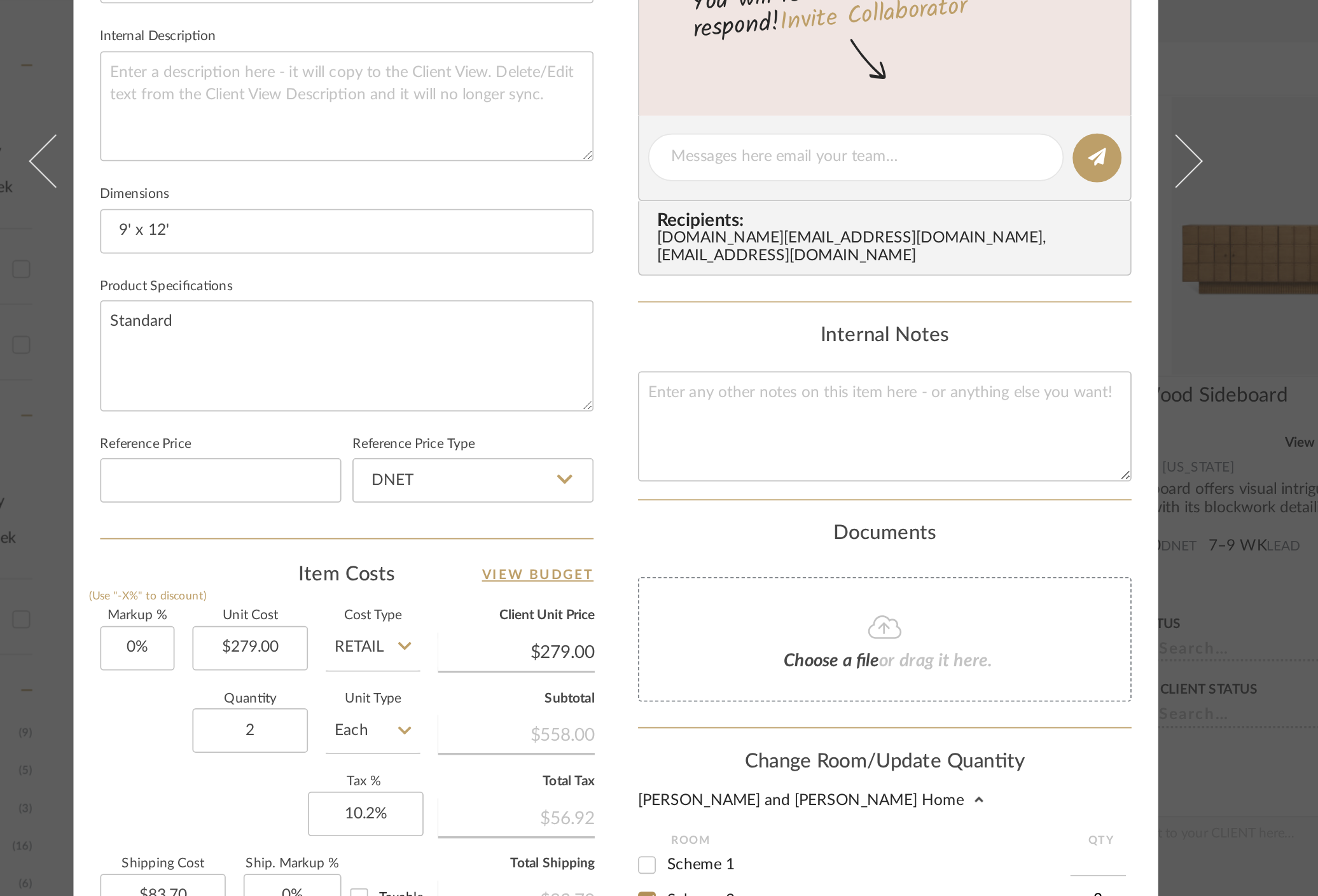
click at [675, 842] on input "Scheme 1" at bounding box center [677, 850] width 21 height 21
checkbox input "true"
type input "1"
click at [939, 844] on input "1" at bounding box center [935, 851] width 32 height 13
click at [876, 815] on div "Ramneek and Ginny Home Room QTY Scheme 1 1 Scheme 2 2 Family Room Informal Livi…" at bounding box center [813, 867] width 282 height 116
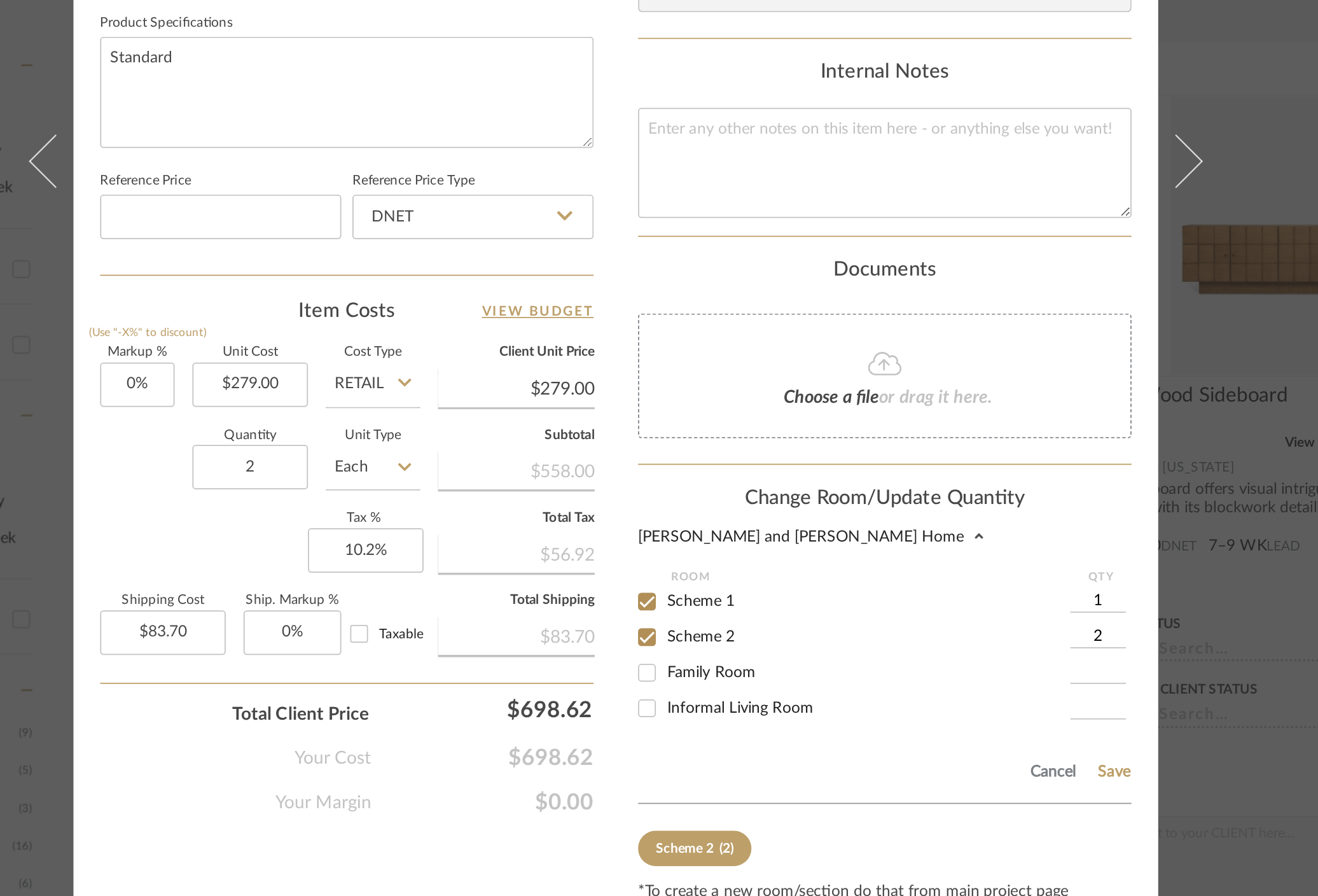
scroll to position [316, 0]
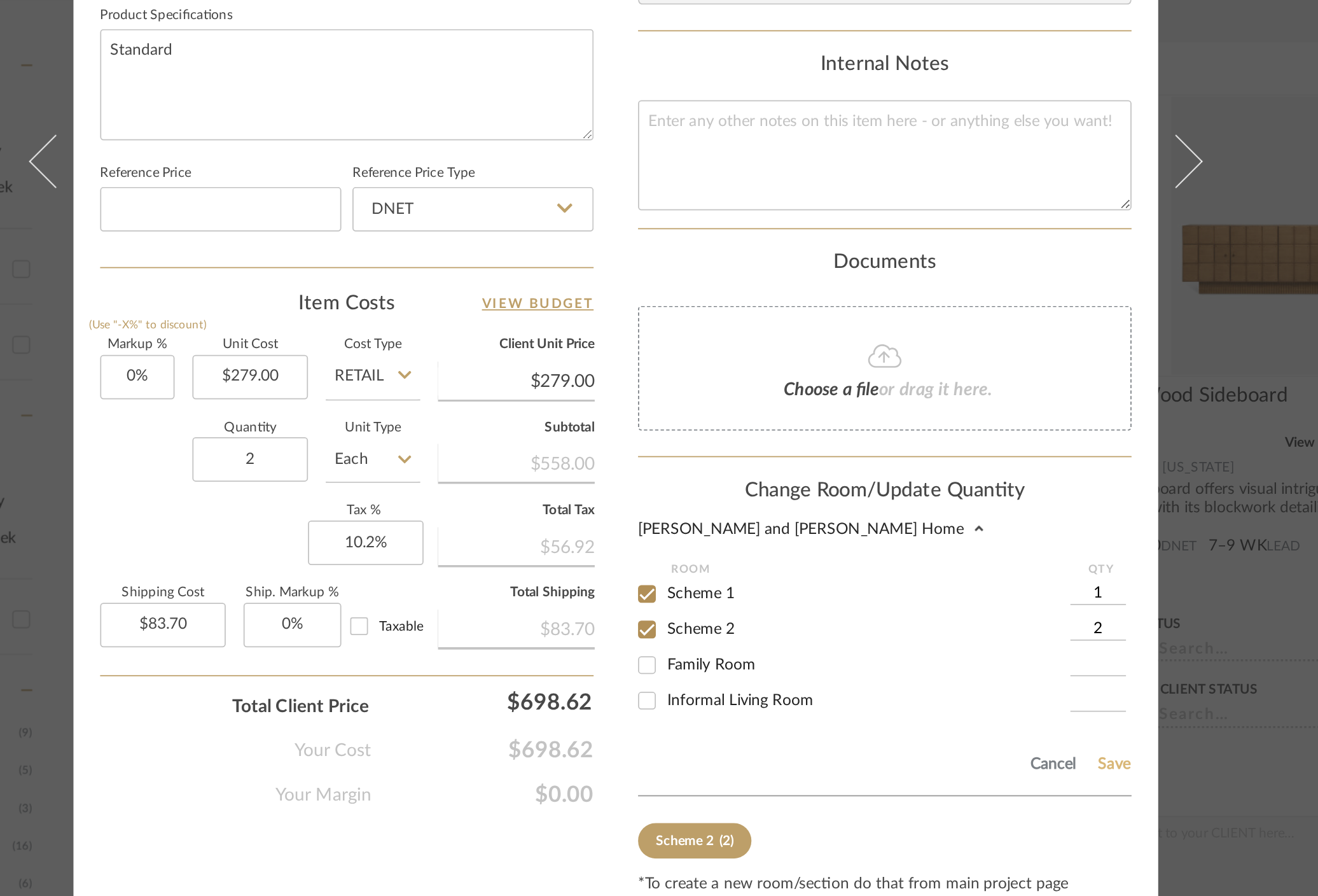
click at [944, 788] on button "Save" at bounding box center [944, 793] width 20 height 10
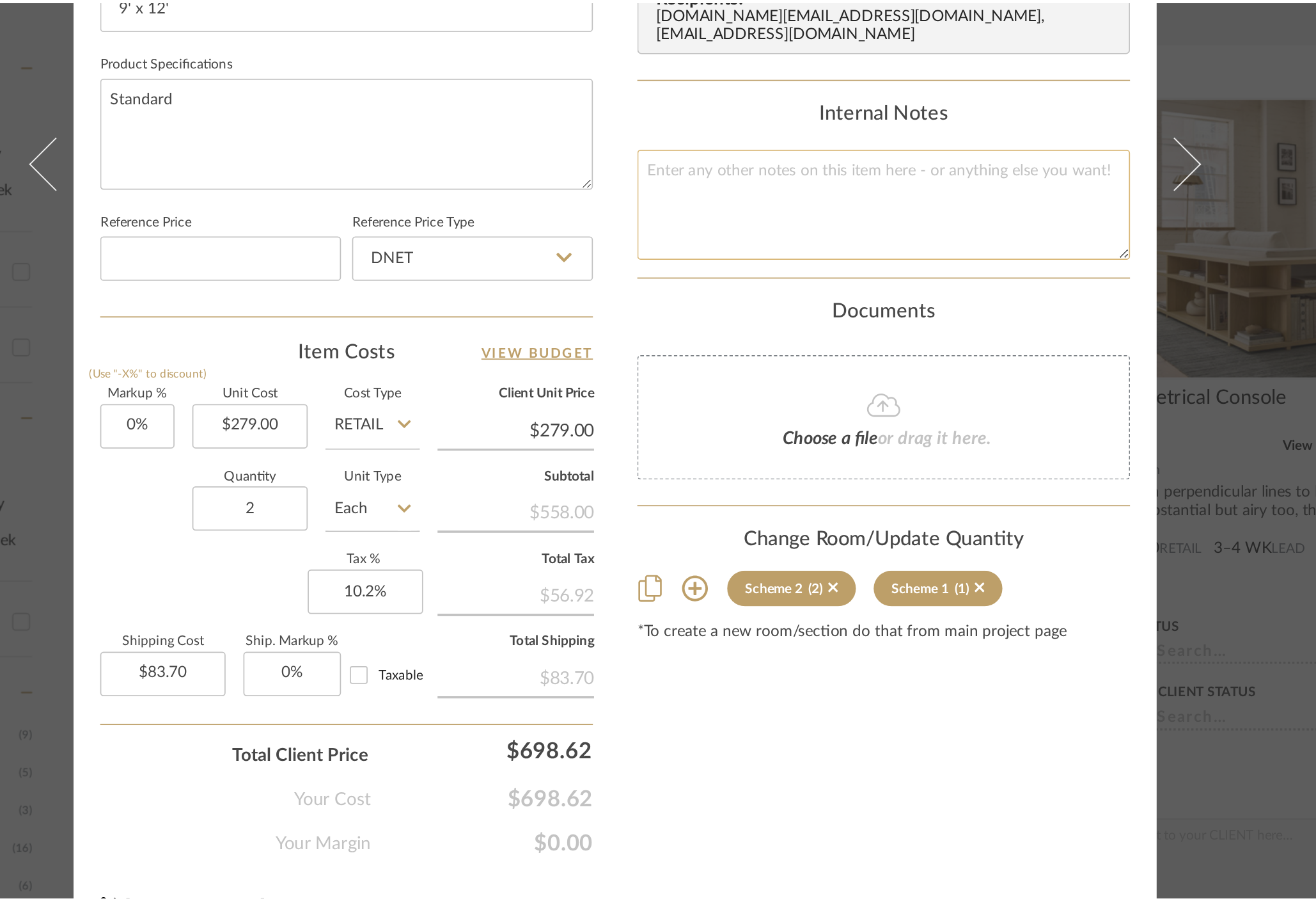
scroll to position [290, 0]
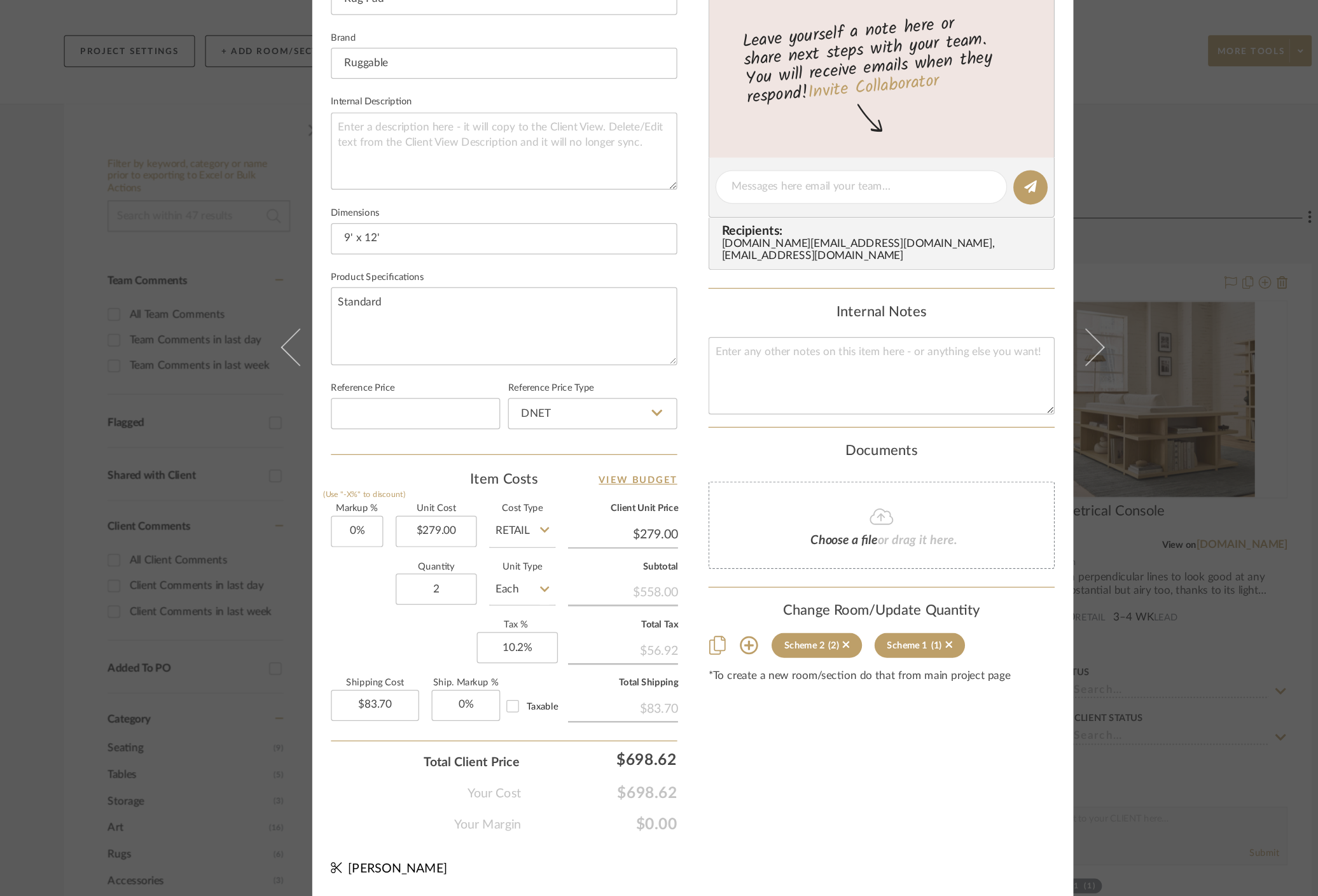
click at [1055, 418] on div "Ramneek and Ginny Home Scheme 2 Rug Pad Team View Client View Orders 1 / 2 Team…" at bounding box center [659, 448] width 1318 height 896
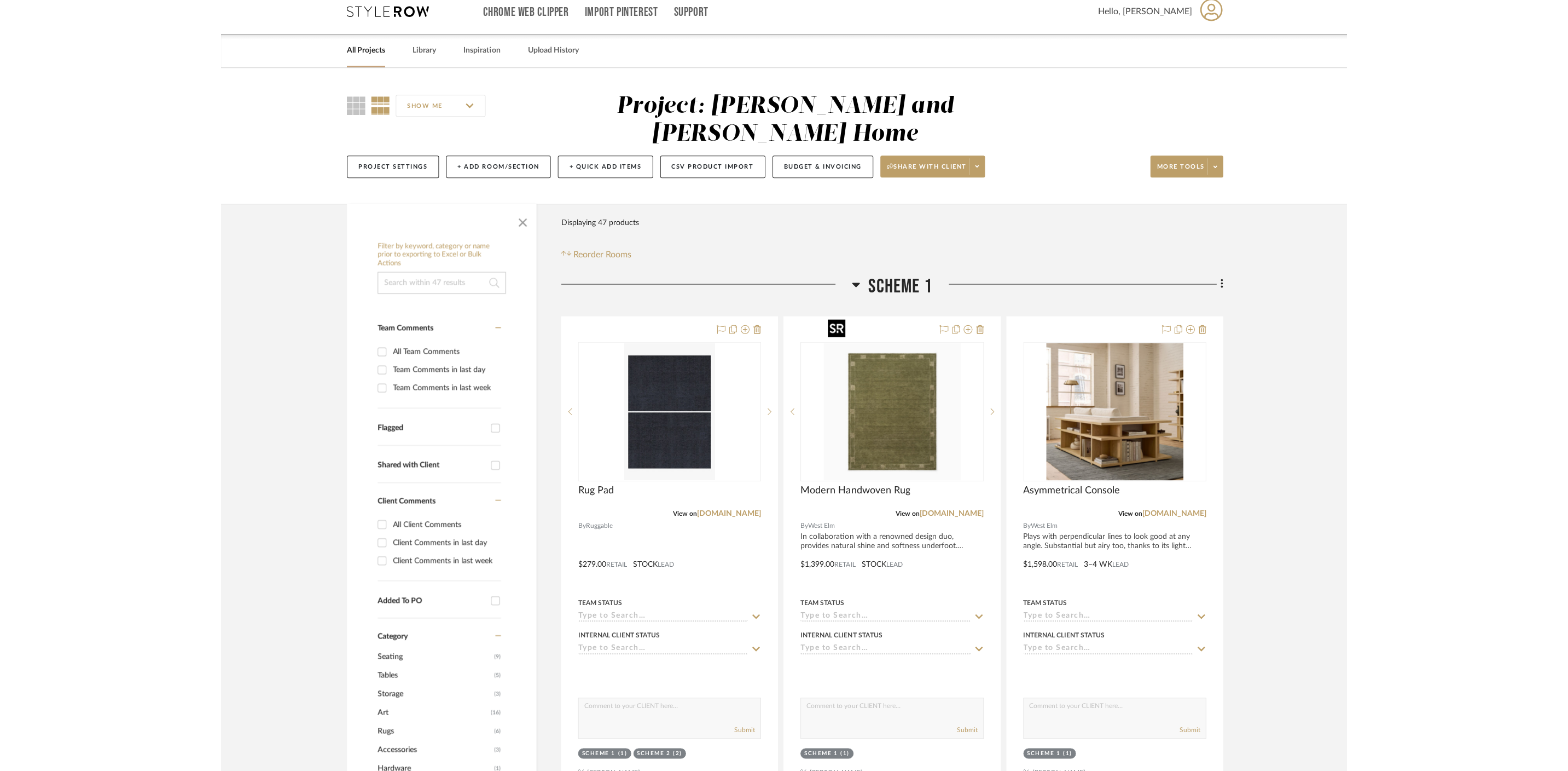
scroll to position [11, 0]
